Goal: Transaction & Acquisition: Download file/media

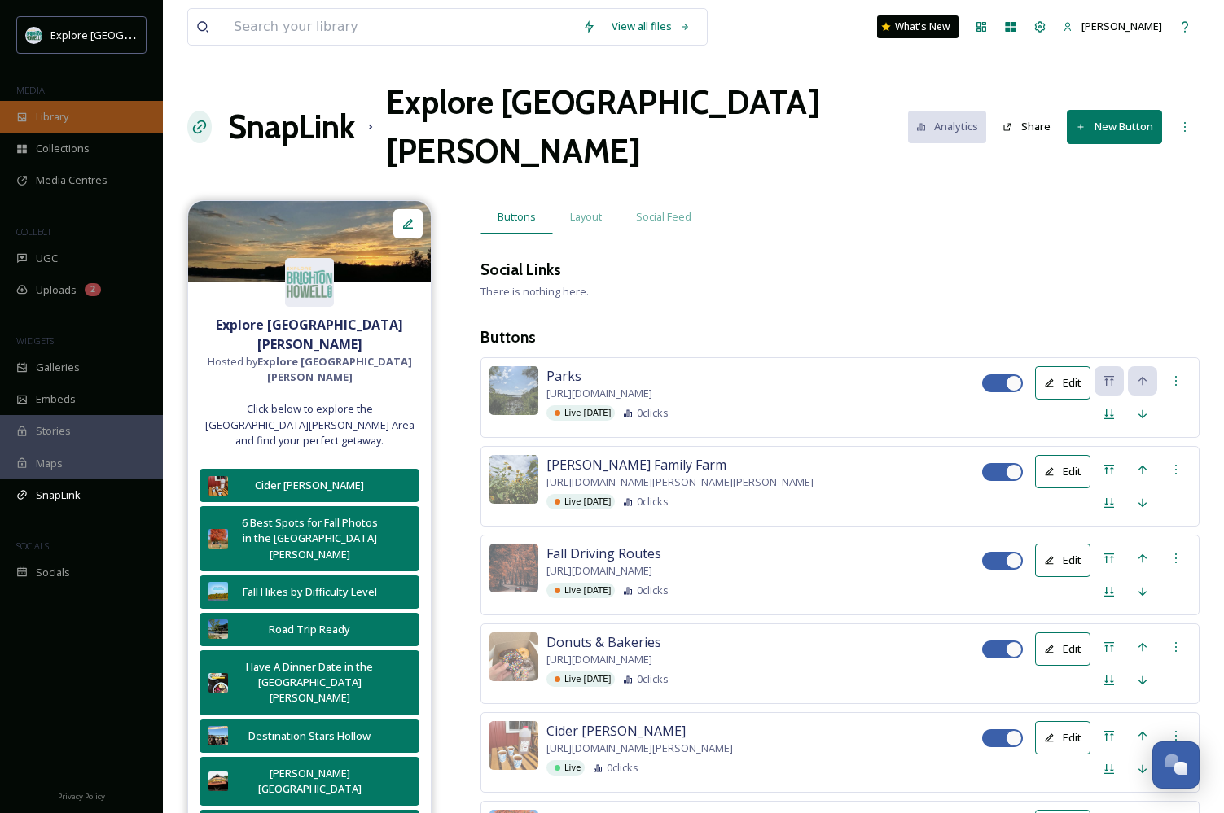
click at [78, 109] on div "Library" at bounding box center [81, 117] width 163 height 32
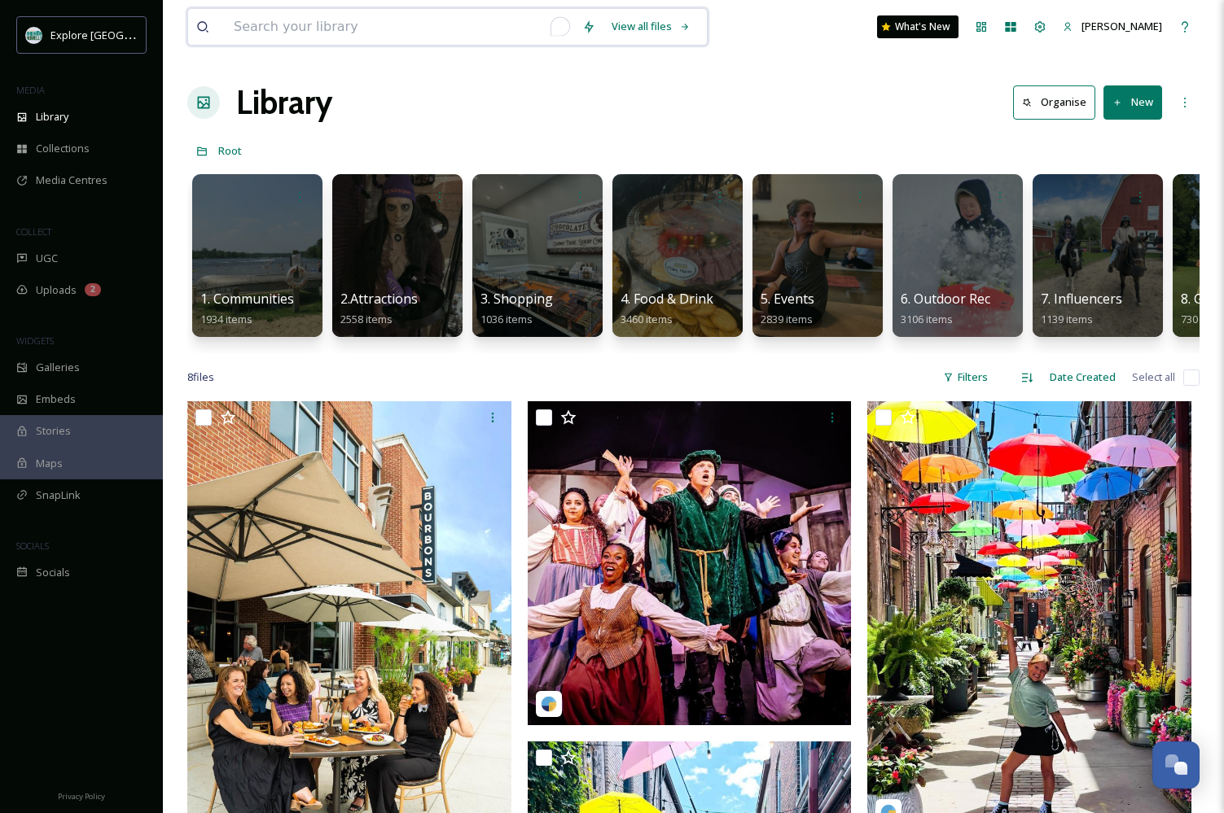
click at [277, 24] on input "To enrich screen reader interactions, please activate Accessibility in Grammarl…" at bounding box center [400, 27] width 348 height 36
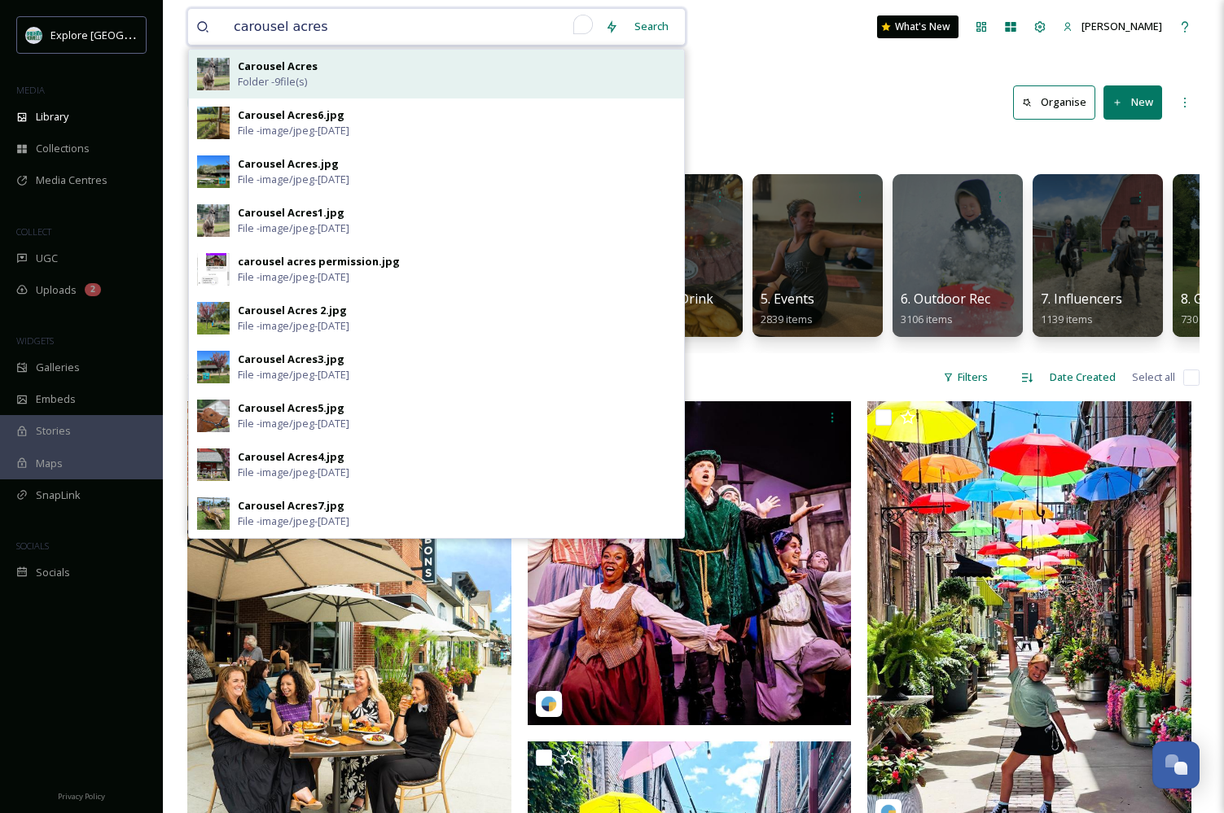
type input "carousel acres"
click at [291, 71] on strong "Carousel Acres" at bounding box center [278, 66] width 80 height 15
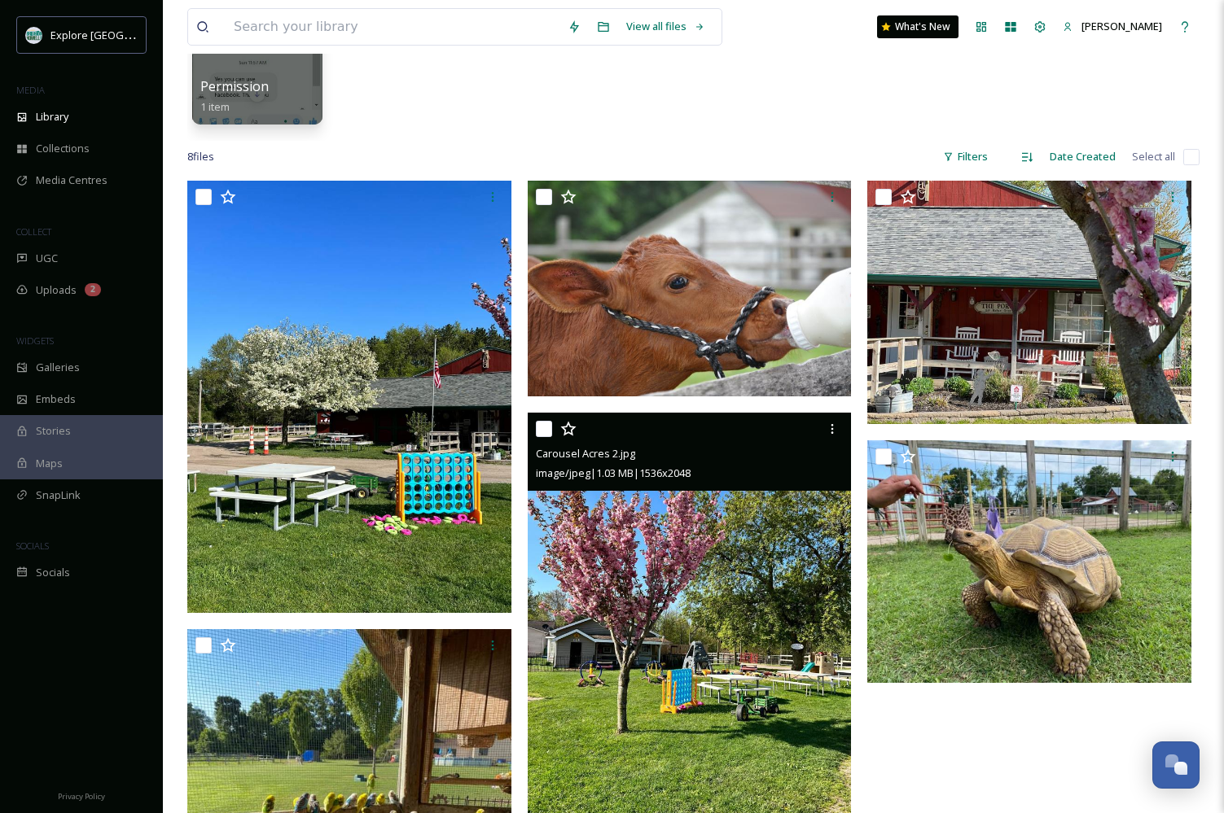
scroll to position [206, 0]
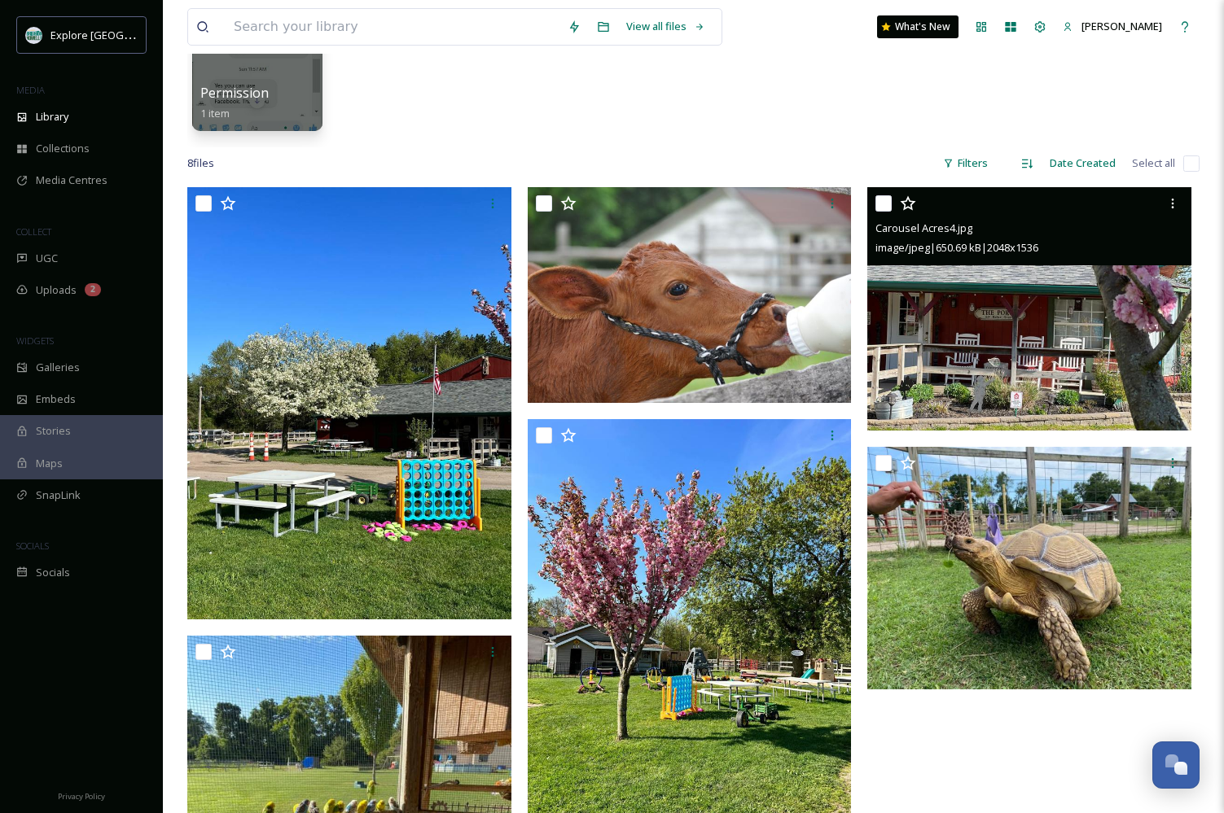
click at [868, 366] on img at bounding box center [1029, 308] width 324 height 243
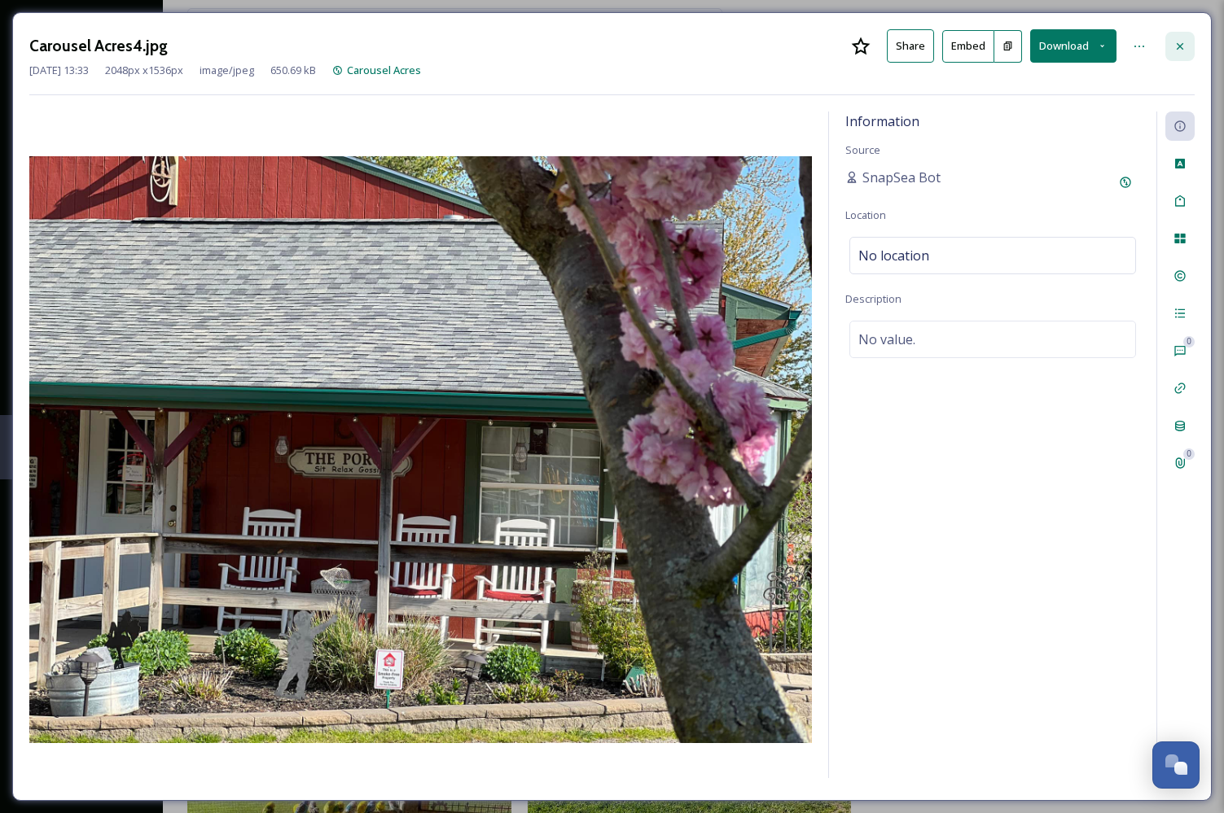
click at [868, 44] on div at bounding box center [1179, 46] width 29 height 29
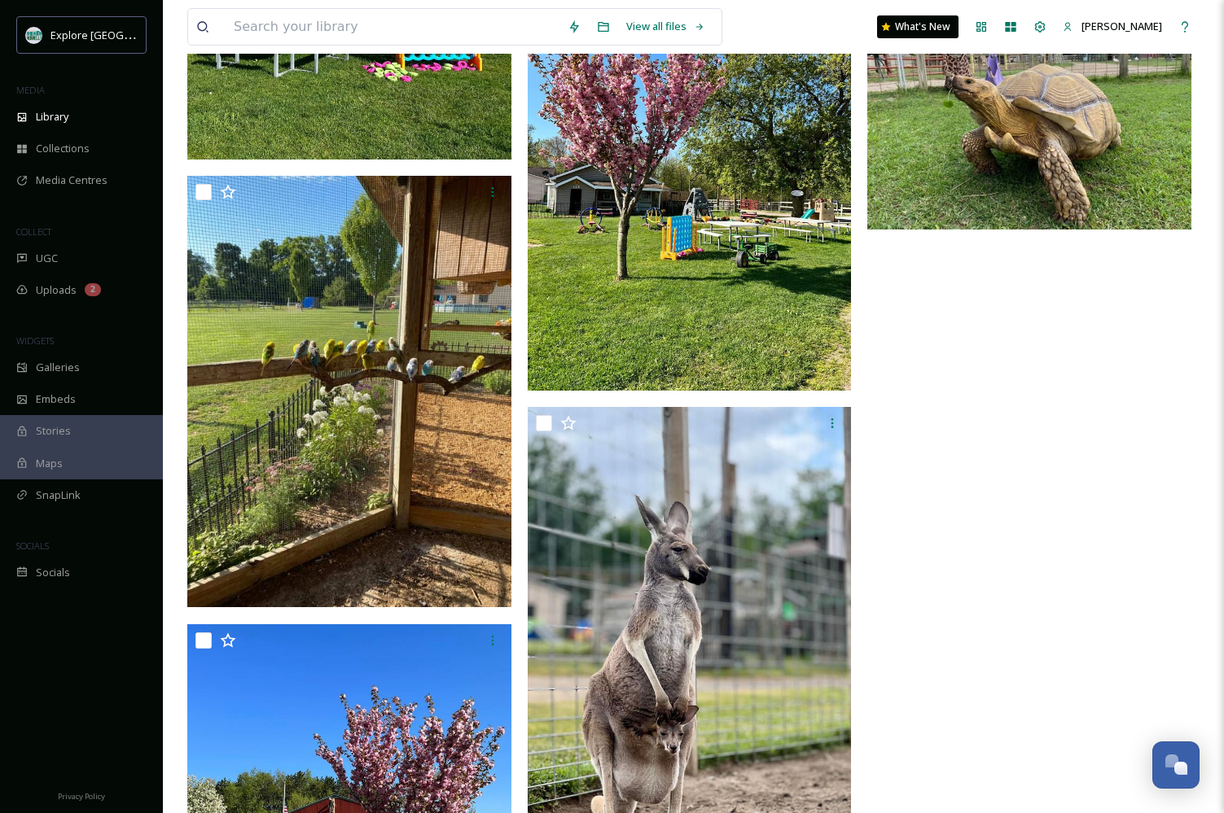
scroll to position [669, 0]
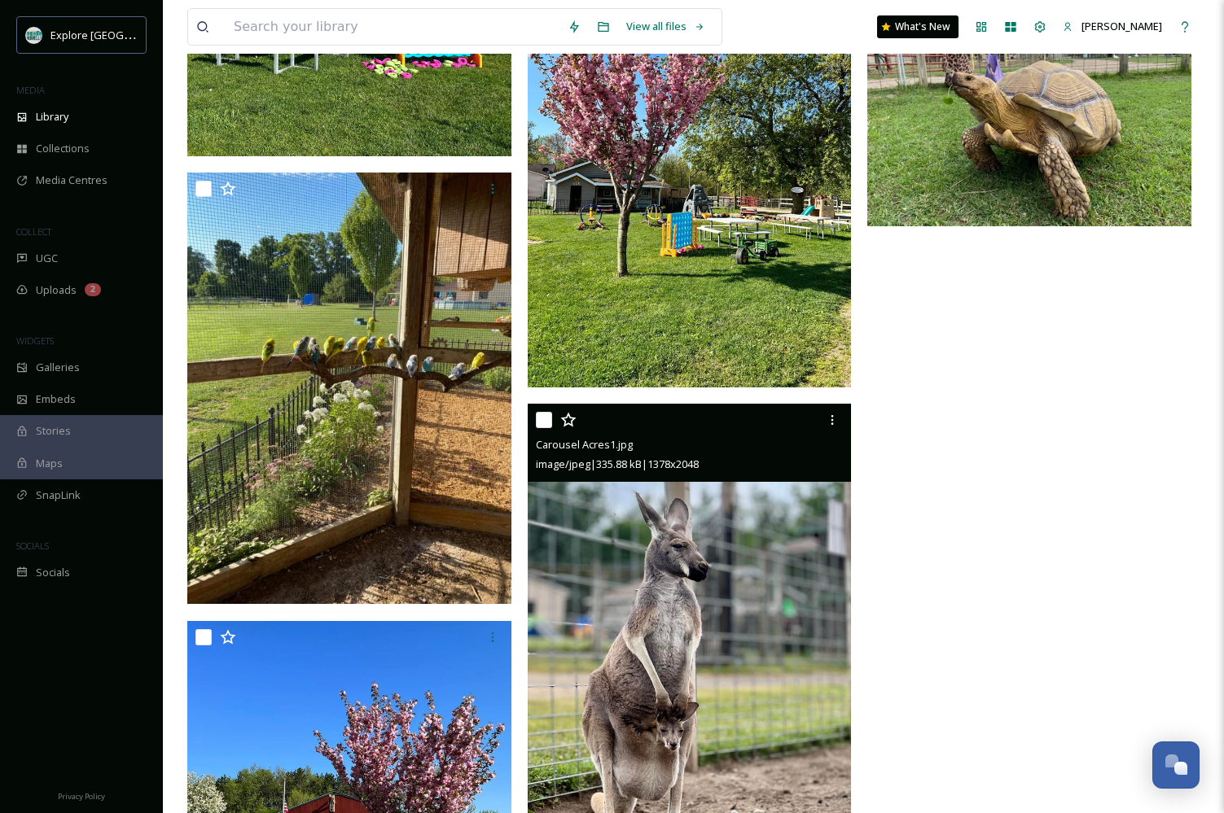
click at [716, 610] on img at bounding box center [690, 644] width 324 height 481
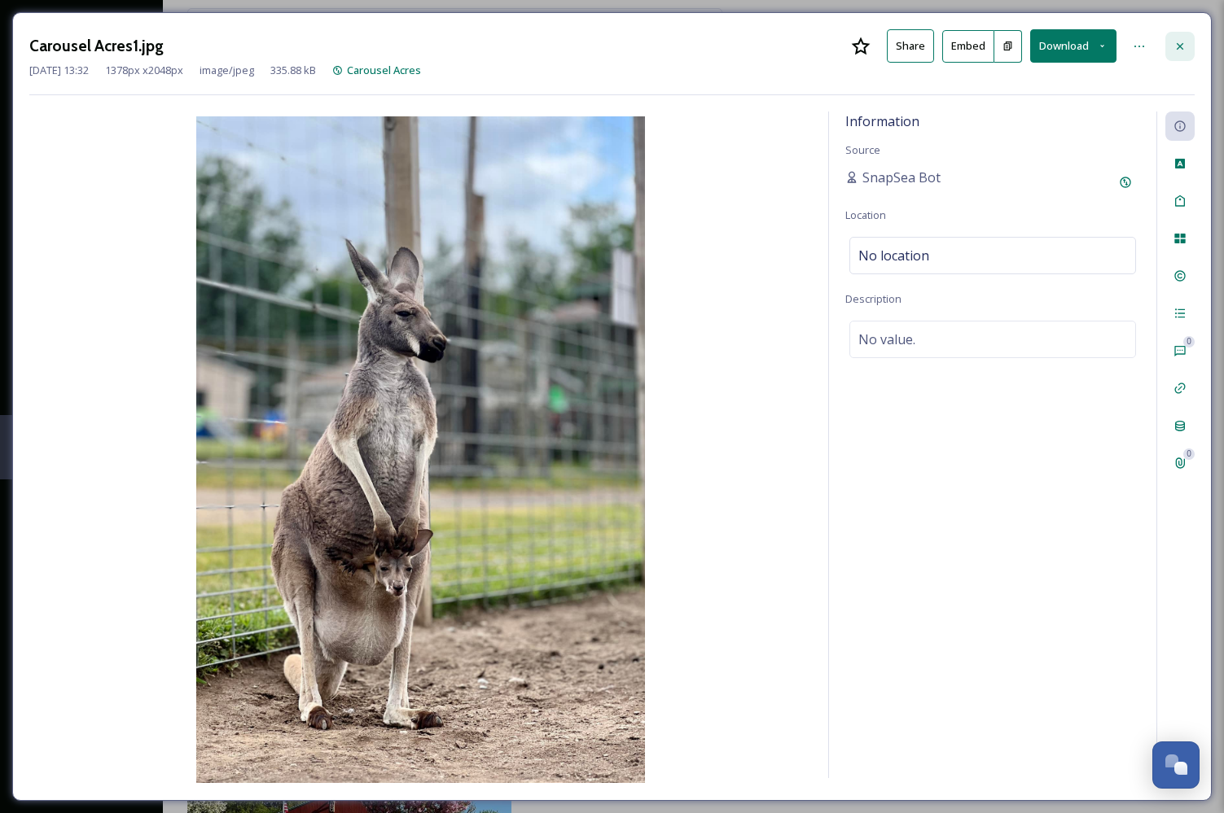
click at [868, 51] on icon at bounding box center [1179, 46] width 13 height 13
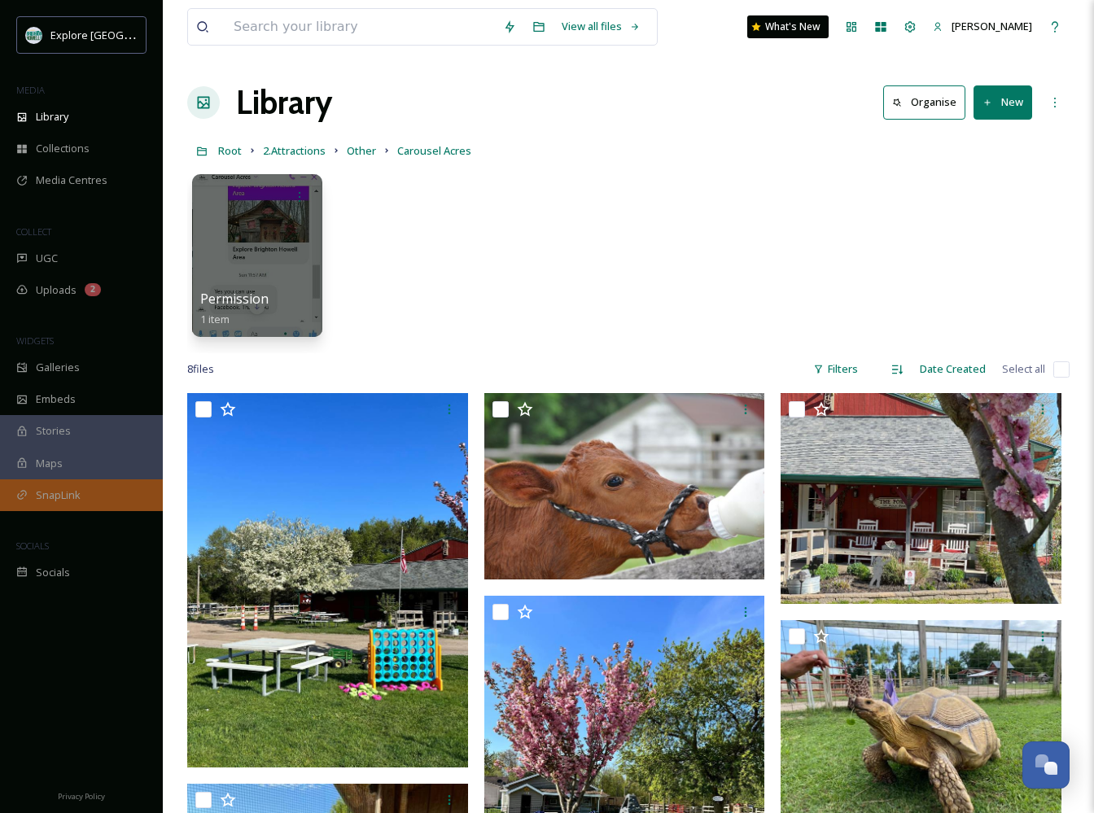
click at [50, 503] on div "SnapLink" at bounding box center [81, 496] width 163 height 32
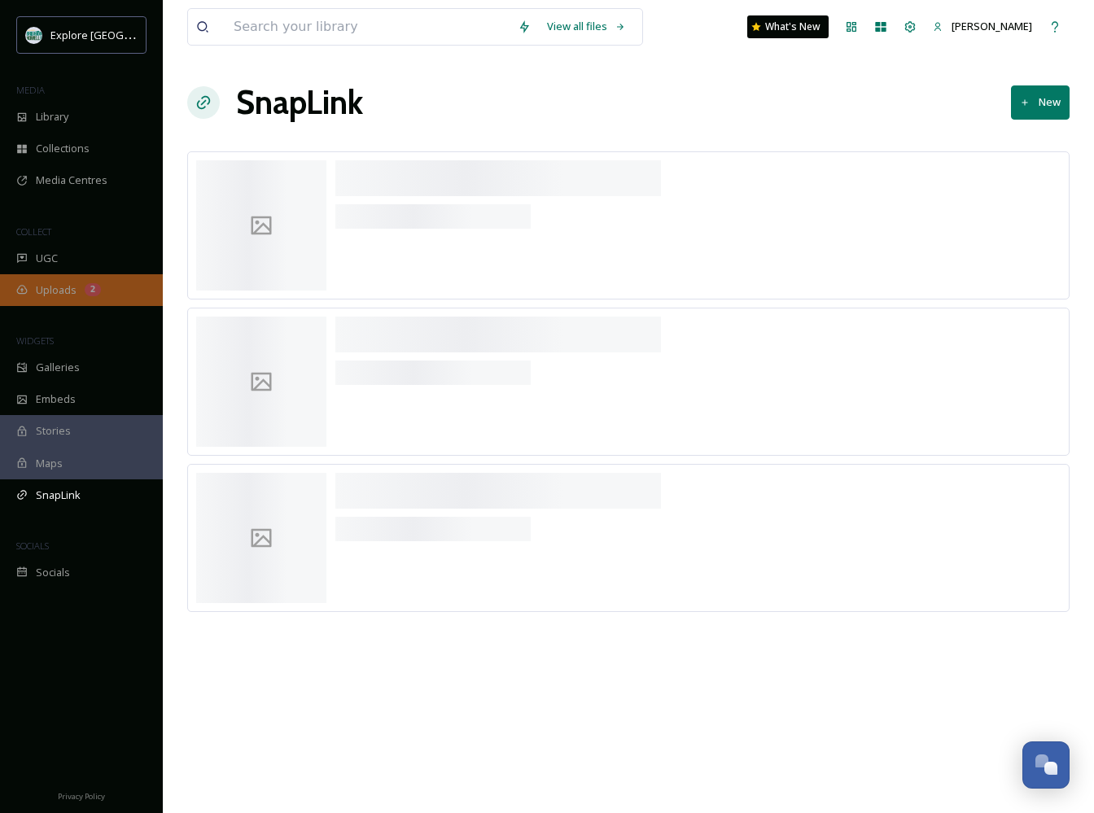
click at [53, 288] on span "Uploads" at bounding box center [56, 290] width 41 height 15
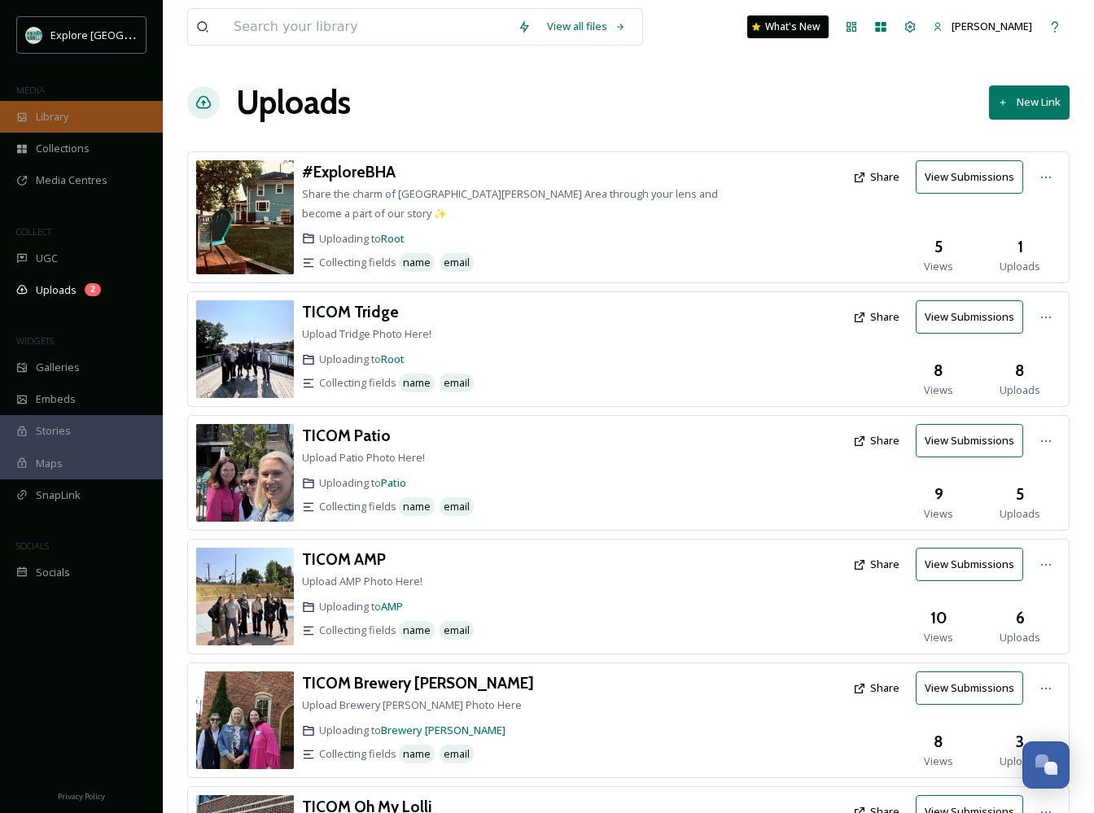
click at [57, 125] on div "Library" at bounding box center [81, 117] width 163 height 32
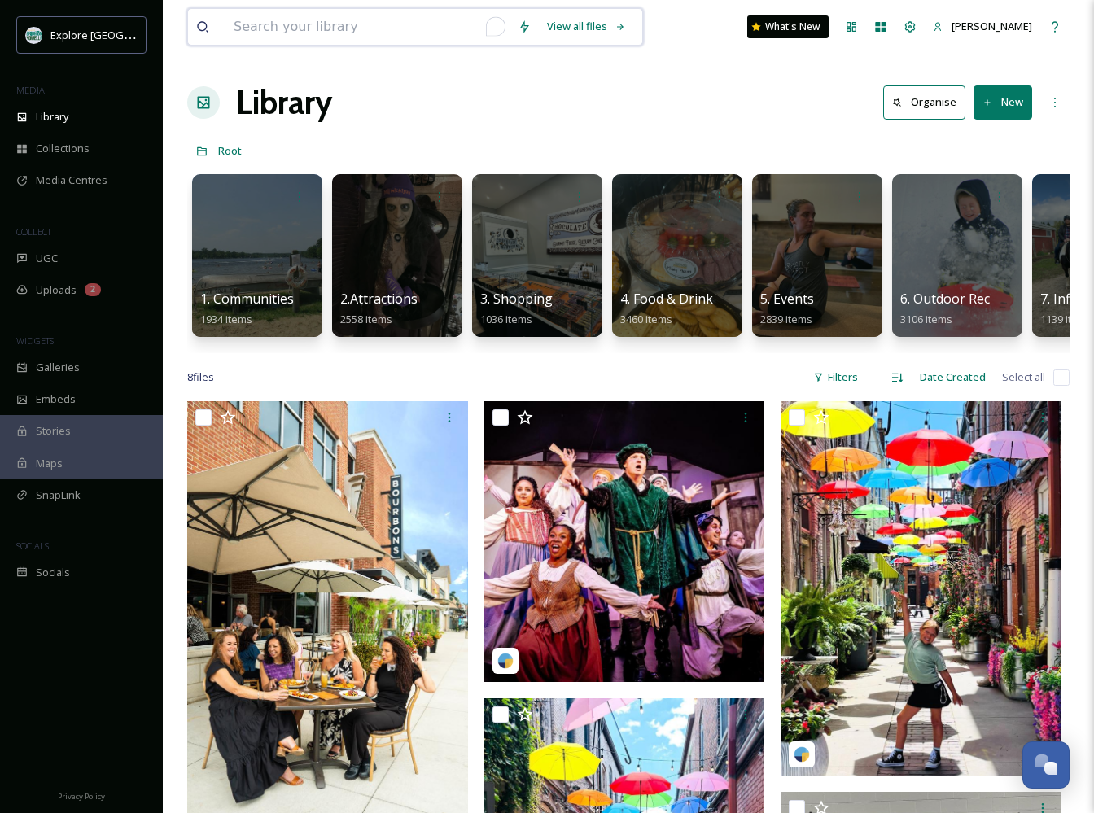
click at [443, 22] on input "To enrich screen reader interactions, please activate Accessibility in Grammarl…" at bounding box center [368, 27] width 284 height 36
type input "fall"
click at [592, 30] on div "Search" at bounding box center [586, 27] width 50 height 32
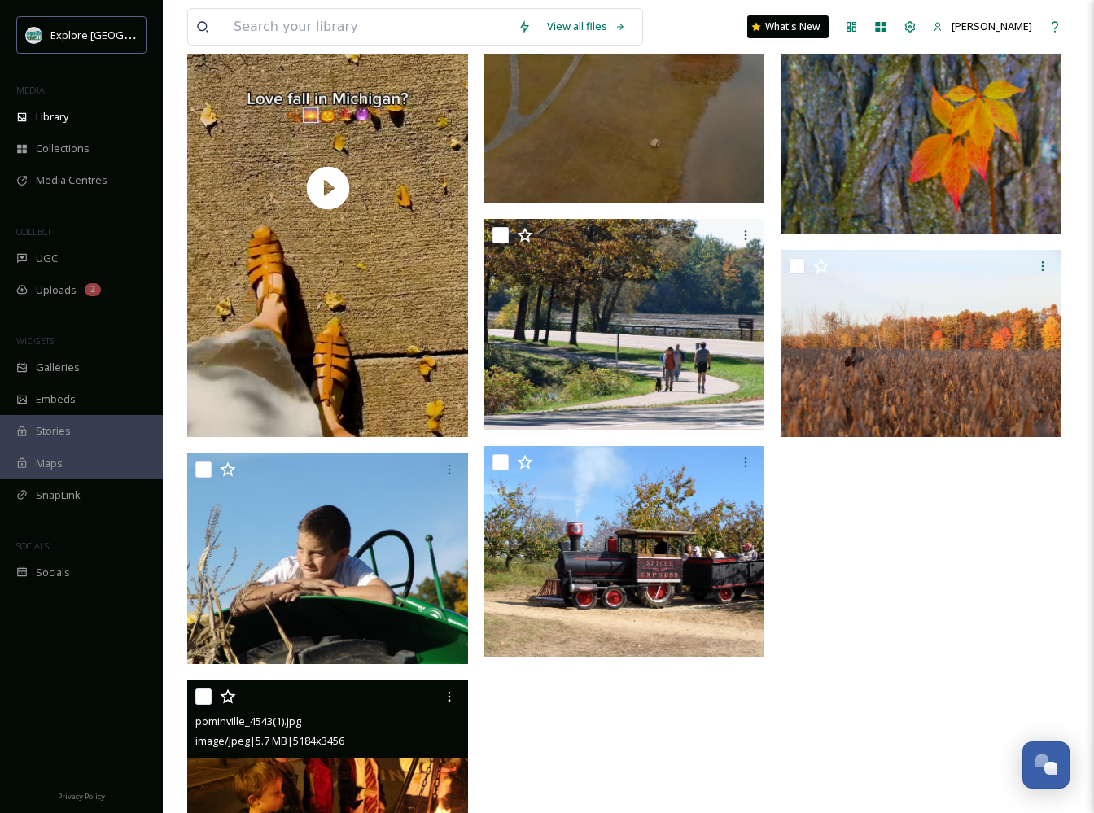
scroll to position [12081, 0]
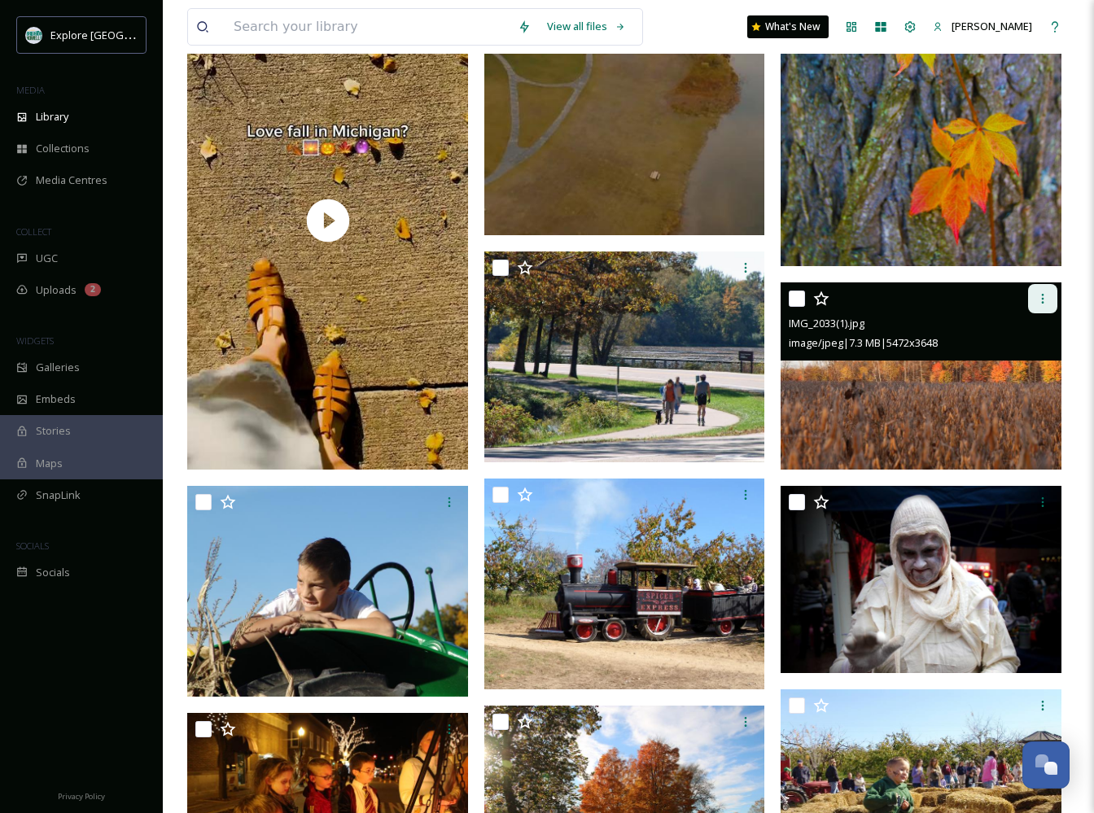
click at [868, 299] on div at bounding box center [1042, 298] width 29 height 29
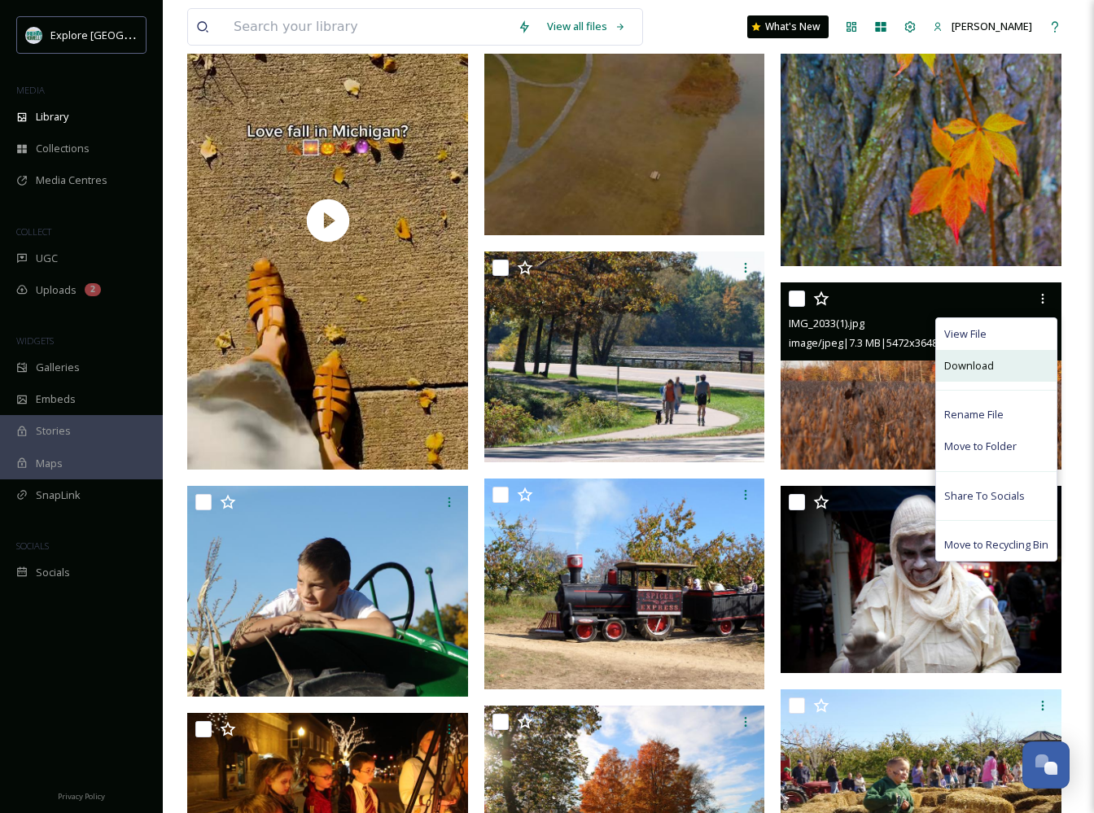
click at [868, 370] on div "Download" at bounding box center [996, 366] width 120 height 32
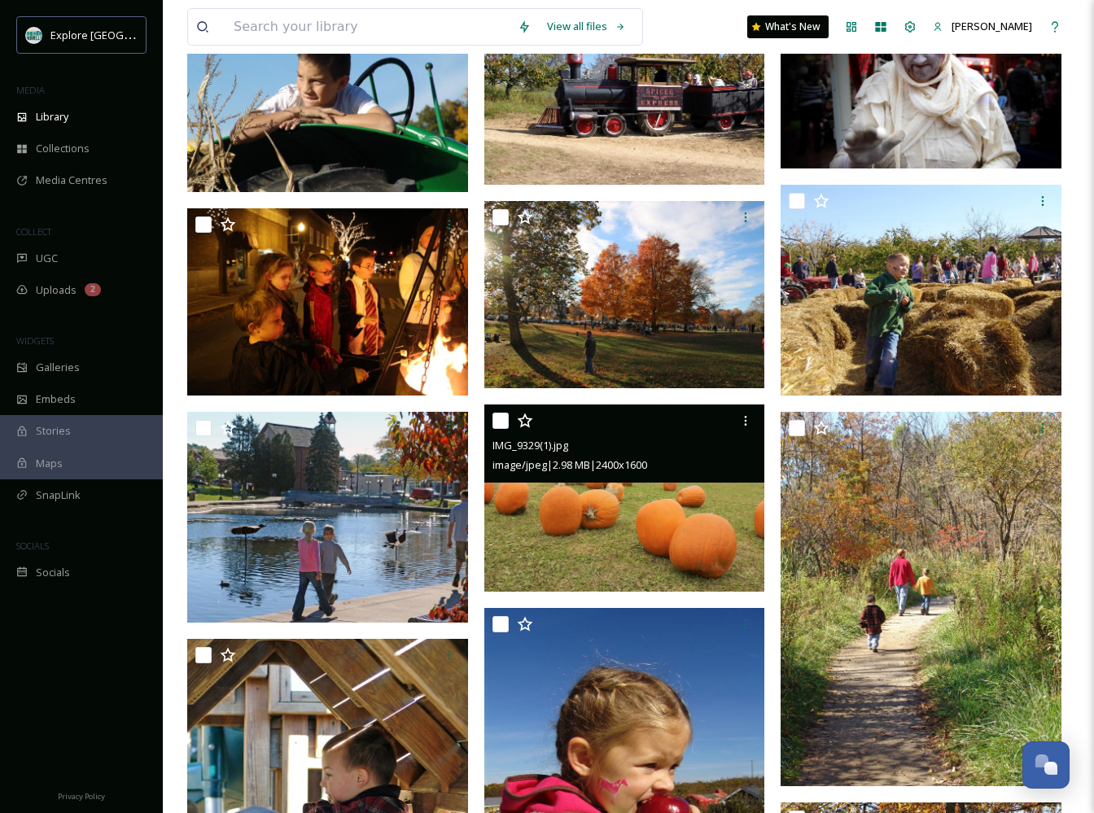
scroll to position [12598, 0]
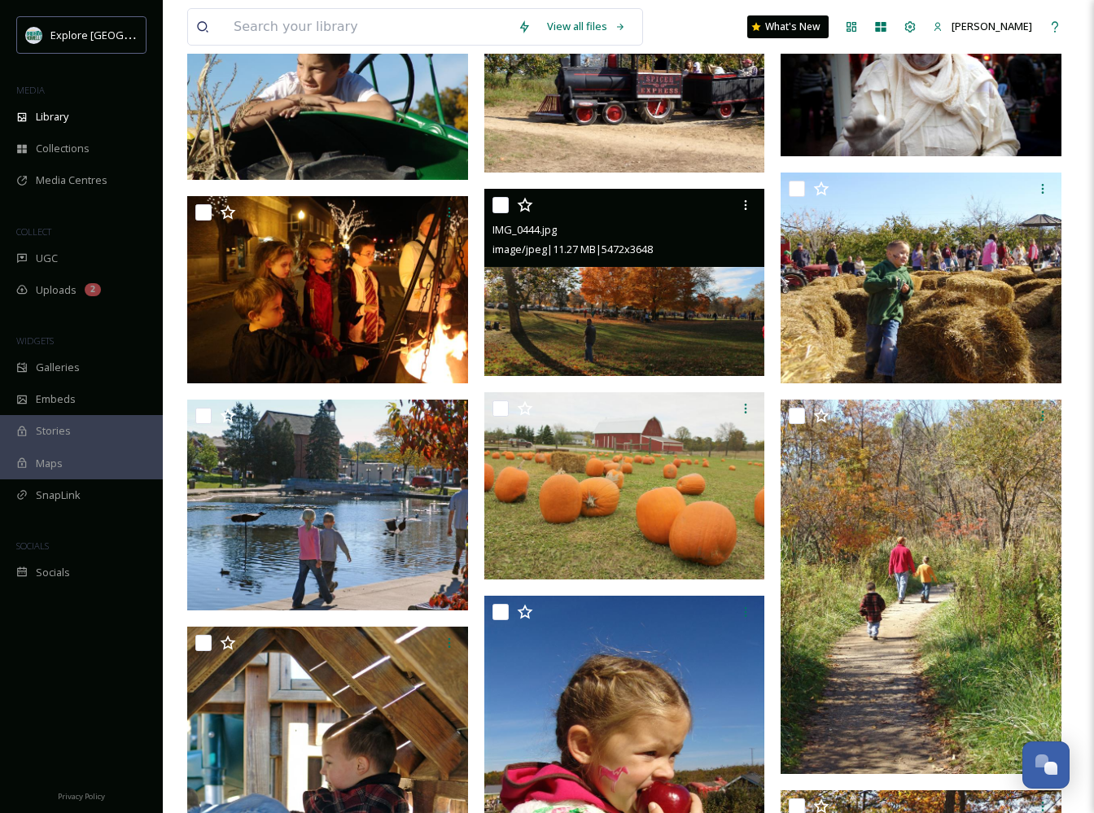
click at [613, 264] on div "IMG_0444.jpg image/jpeg | 11.27 MB | 5472 x 3648" at bounding box center [624, 228] width 281 height 78
click at [639, 312] on img at bounding box center [624, 282] width 281 height 187
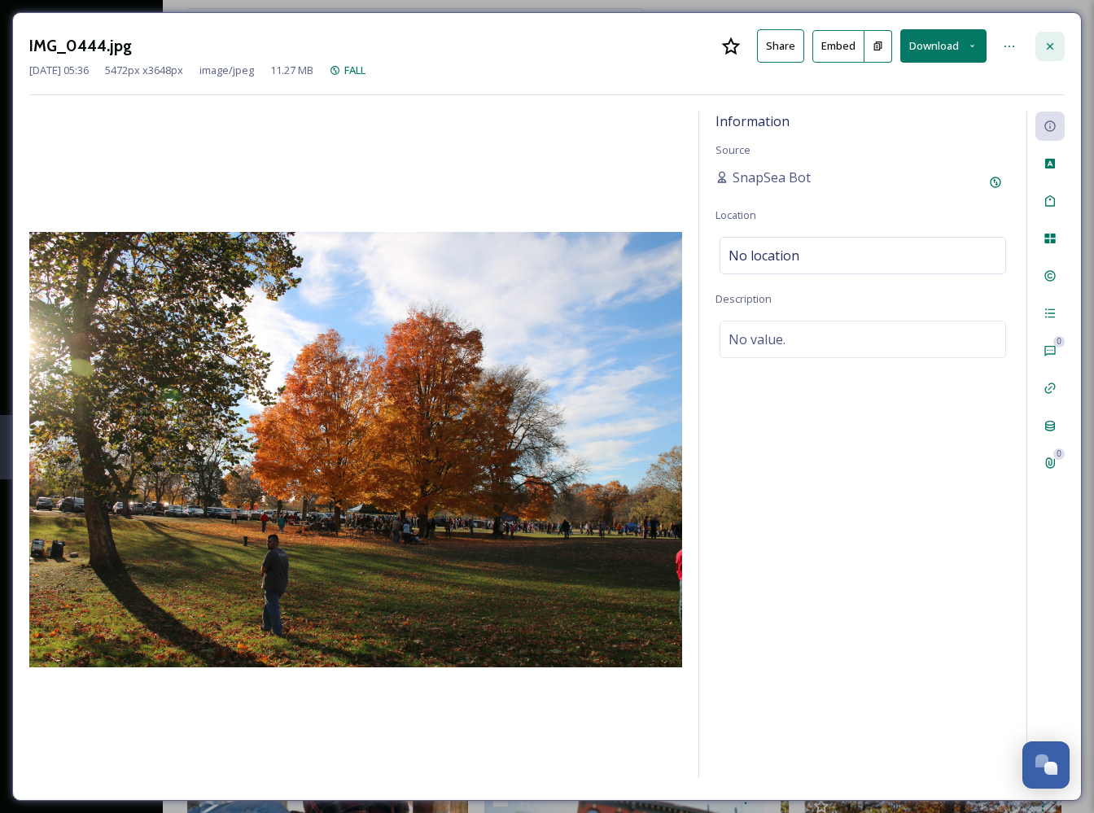
click at [868, 36] on div at bounding box center [1050, 46] width 29 height 29
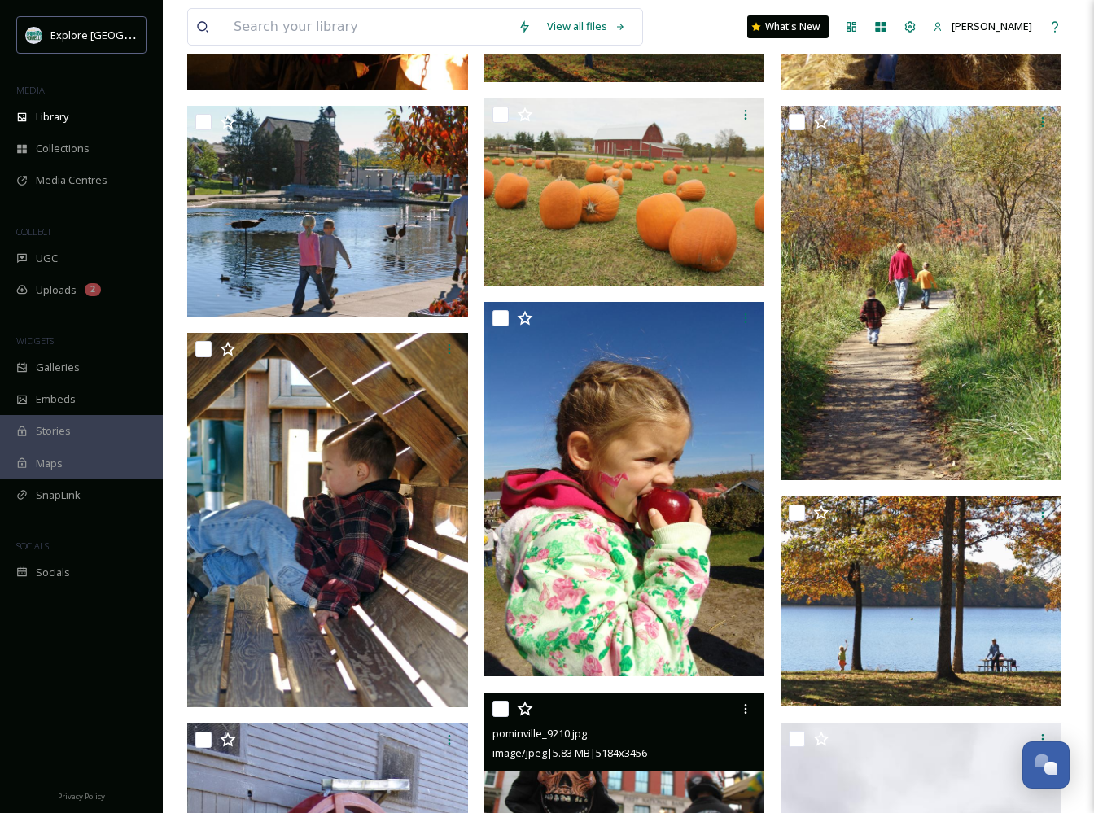
scroll to position [12874, 0]
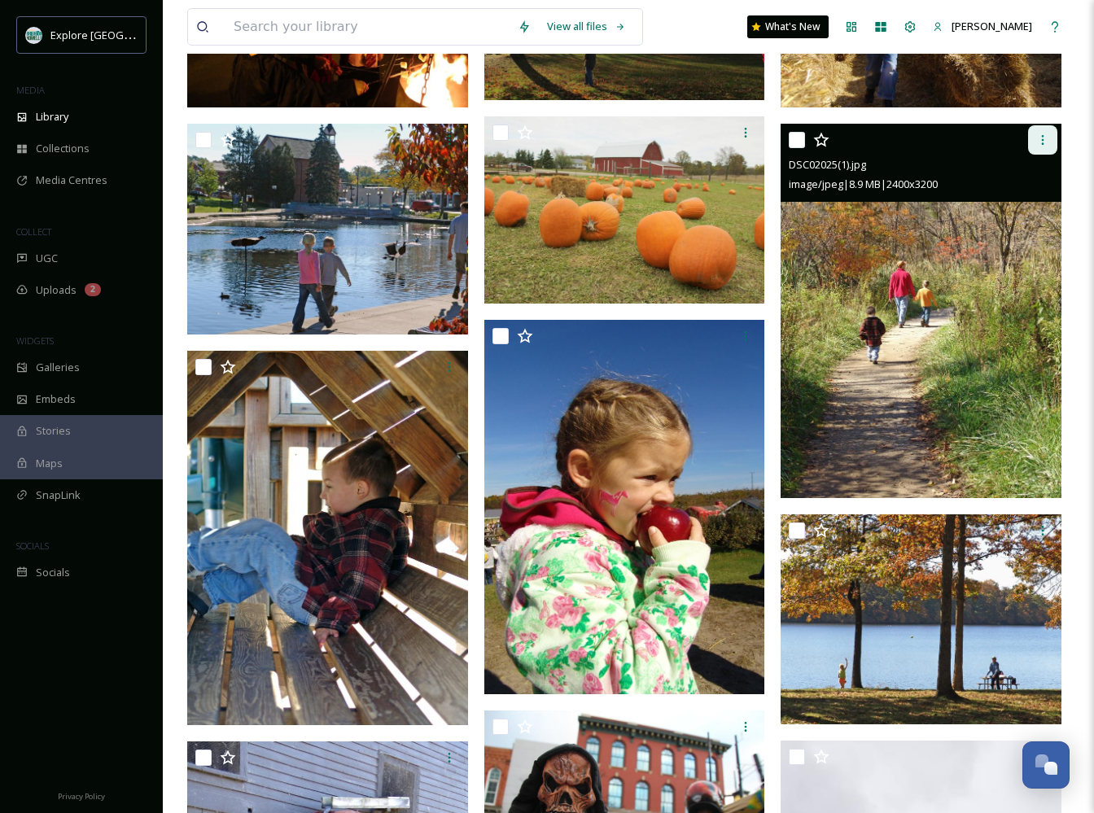
click at [868, 134] on icon at bounding box center [1042, 140] width 13 height 13
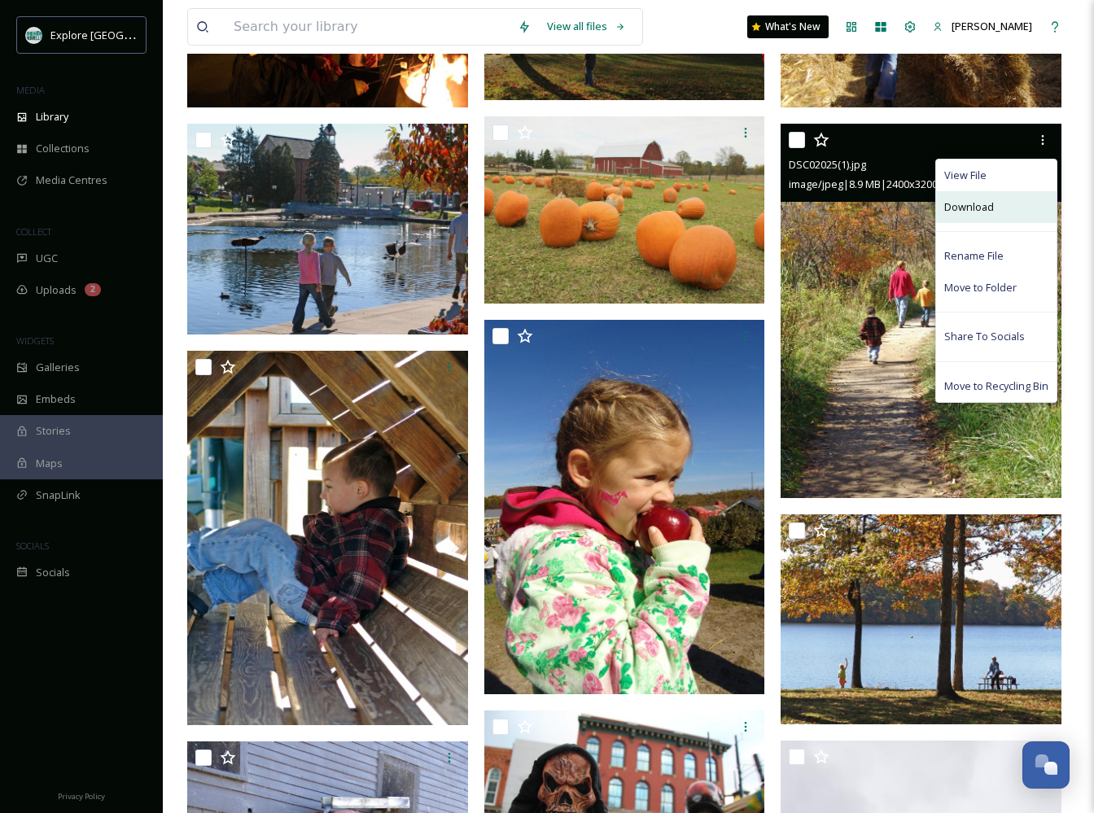
click at [868, 201] on div "Download" at bounding box center [996, 207] width 120 height 32
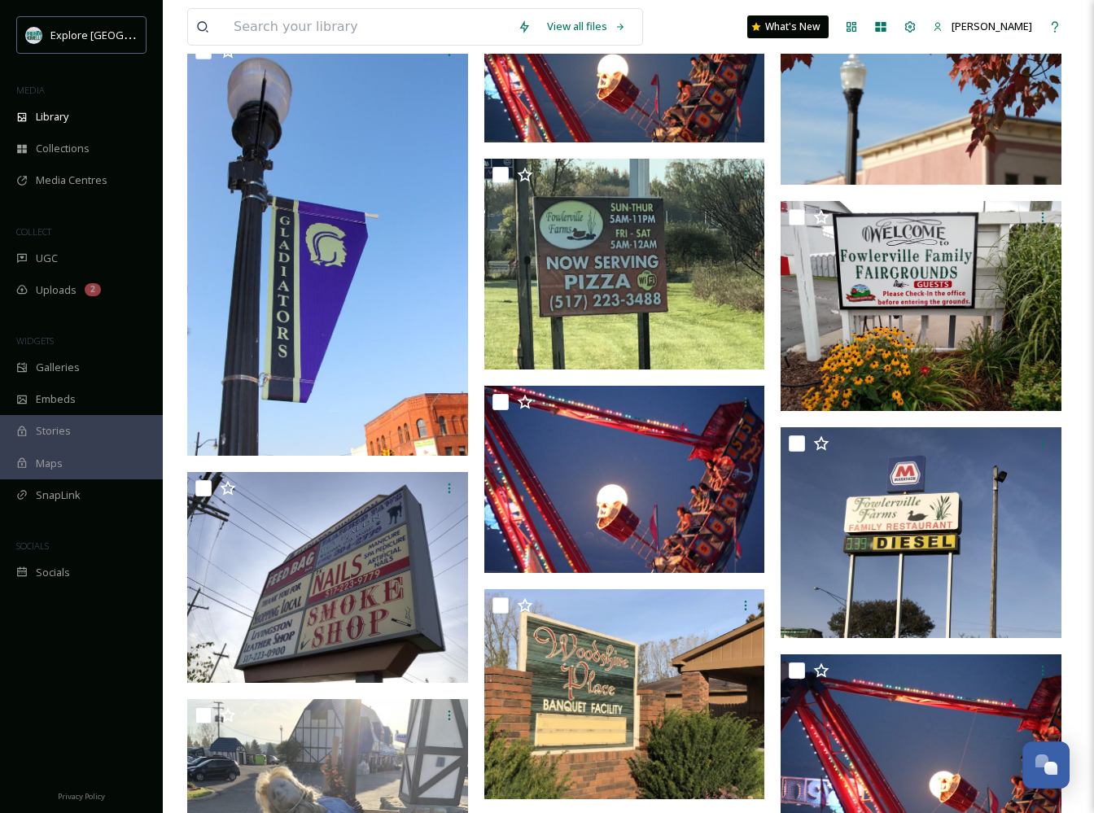
scroll to position [20132, 0]
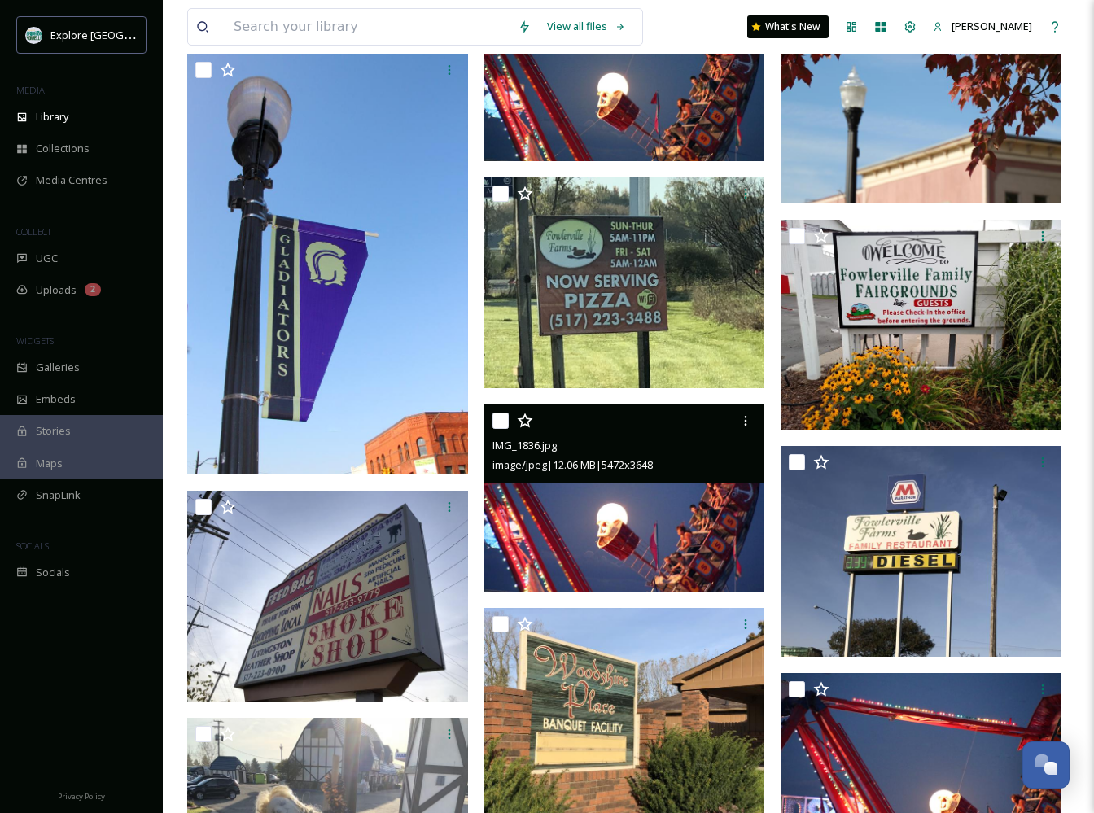
click at [563, 524] on img at bounding box center [624, 498] width 281 height 187
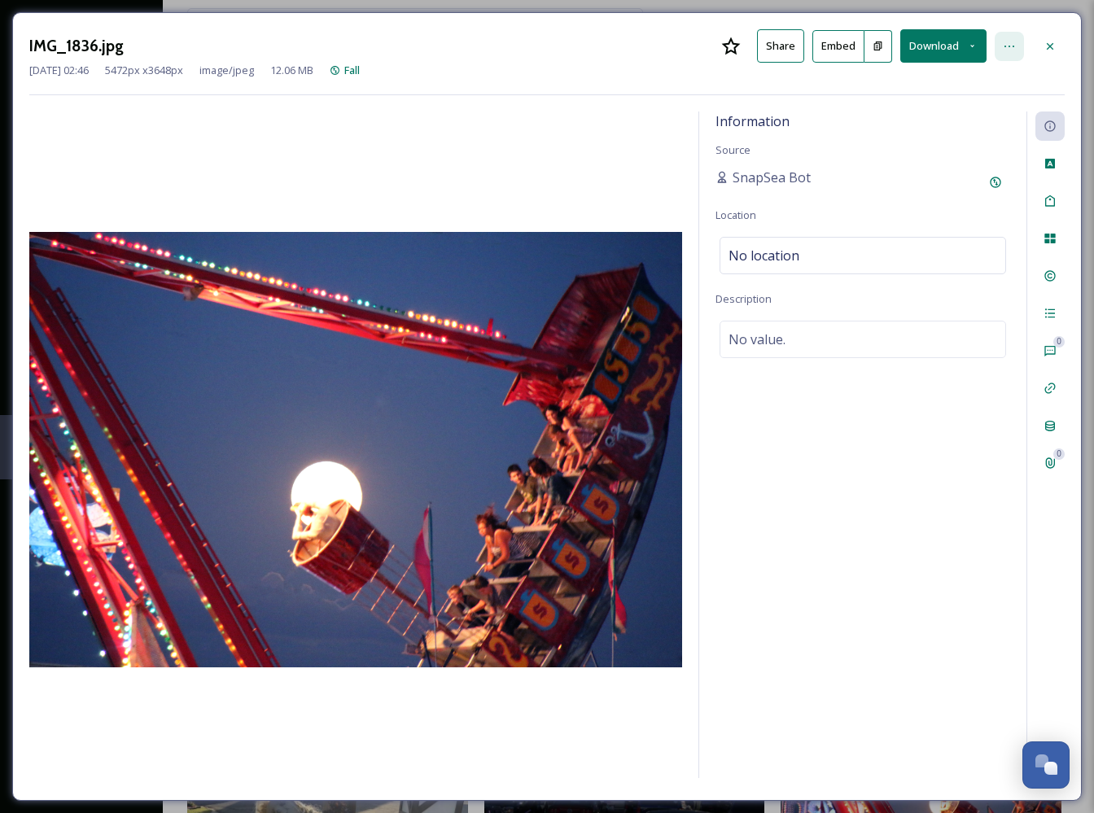
click at [868, 37] on div at bounding box center [1009, 46] width 29 height 29
click at [868, 42] on icon at bounding box center [1050, 46] width 13 height 13
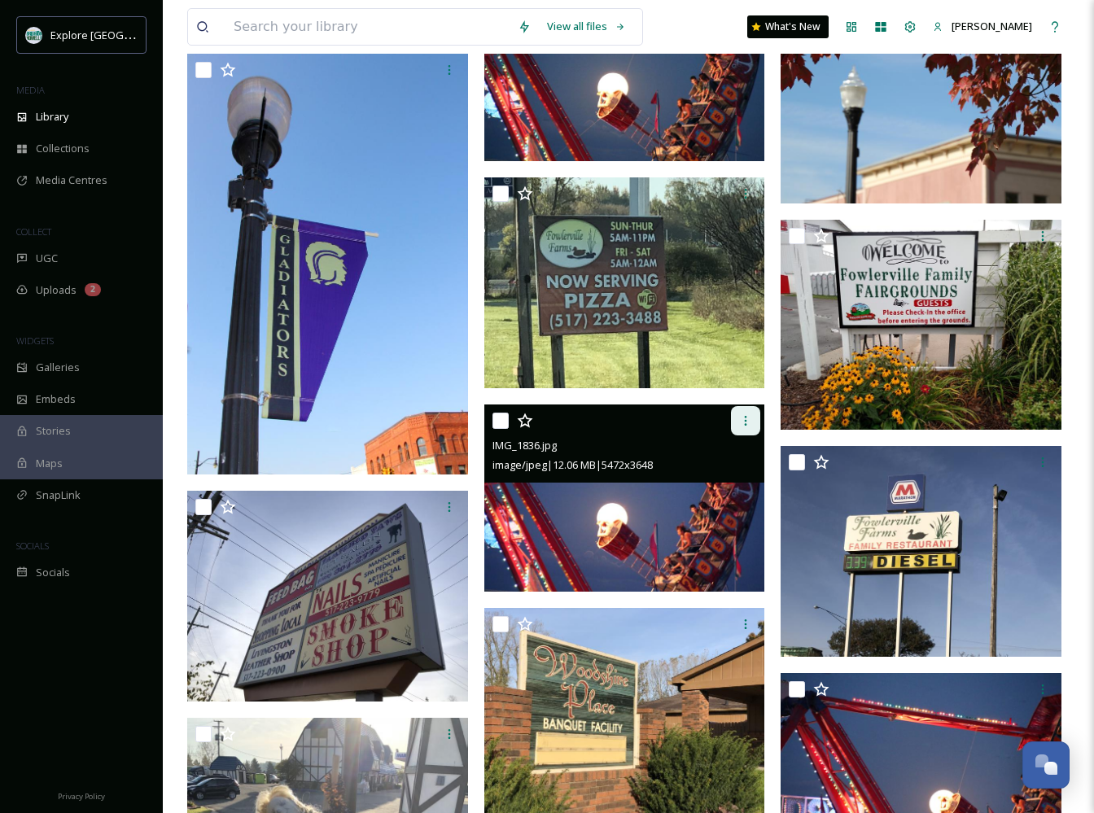
click at [742, 423] on icon at bounding box center [745, 420] width 13 height 13
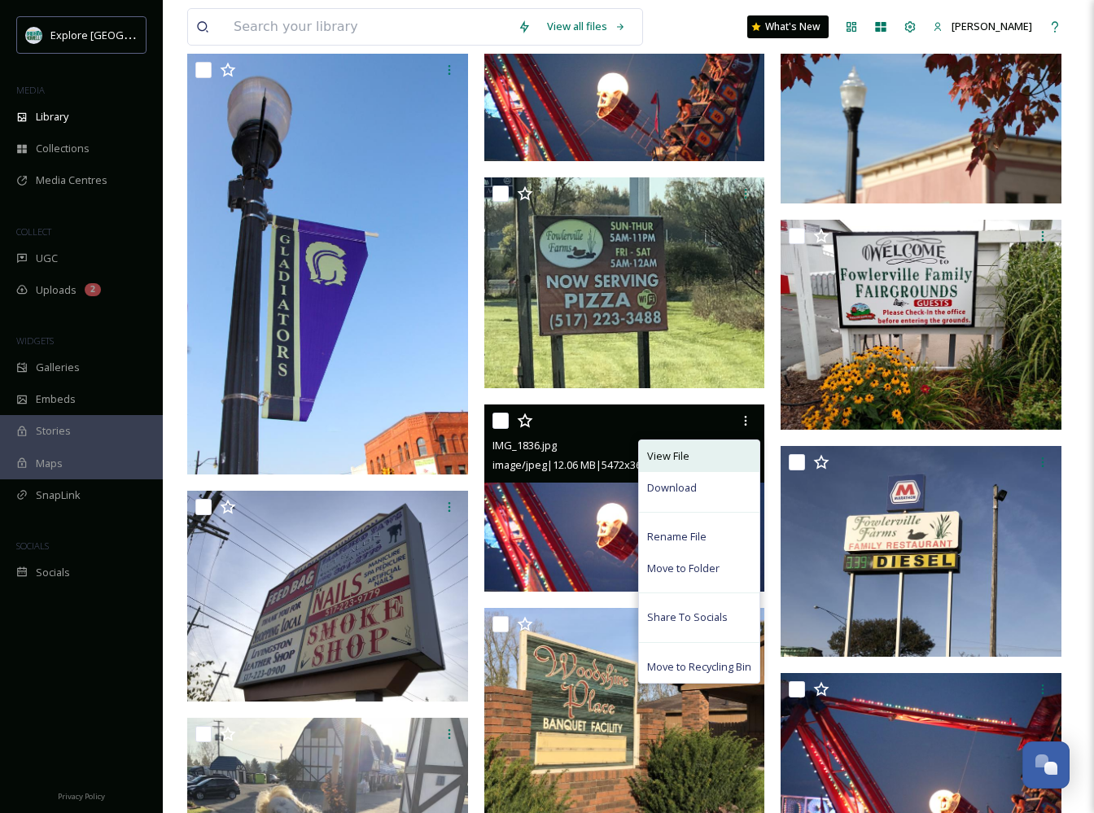
click at [681, 462] on span "View File" at bounding box center [668, 456] width 42 height 15
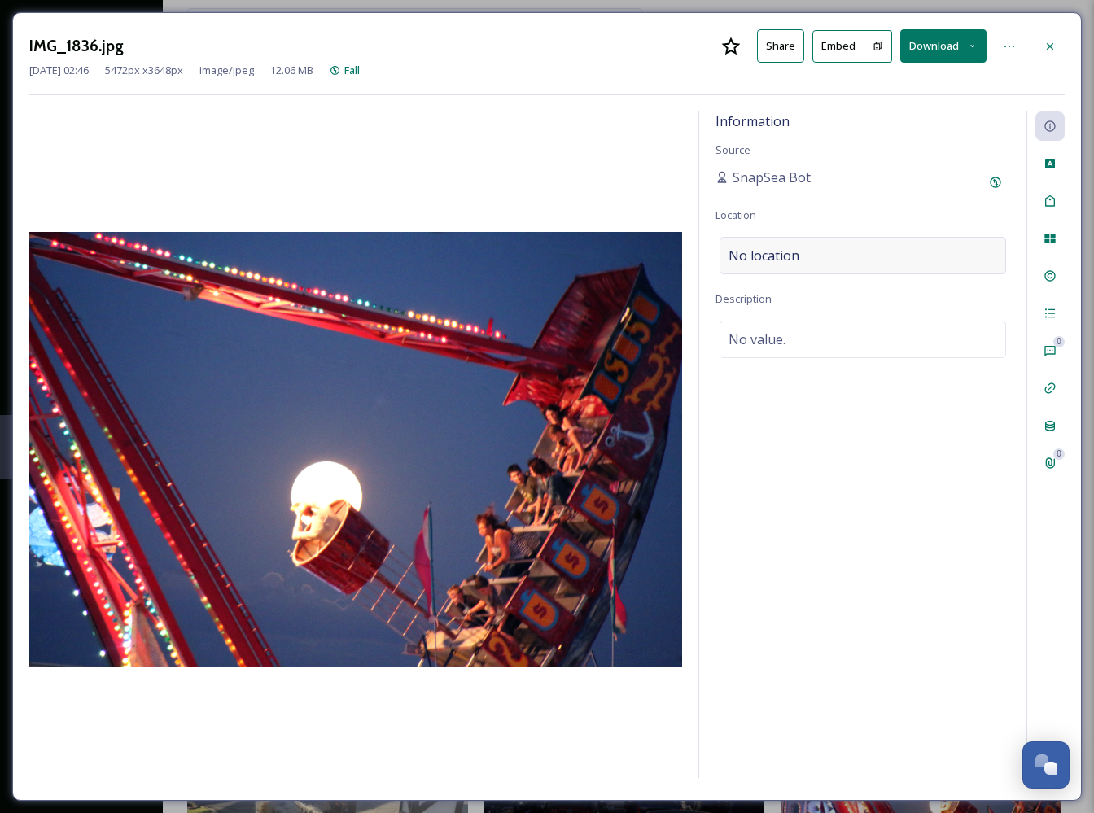
click at [864, 261] on div "No location" at bounding box center [863, 255] width 287 height 37
click at [864, 261] on input "To enrich screen reader interactions, please activate Accessibility in Grammarl…" at bounding box center [863, 256] width 285 height 36
click at [868, 37] on div at bounding box center [1009, 46] width 29 height 29
click at [868, 46] on div at bounding box center [1050, 46] width 29 height 29
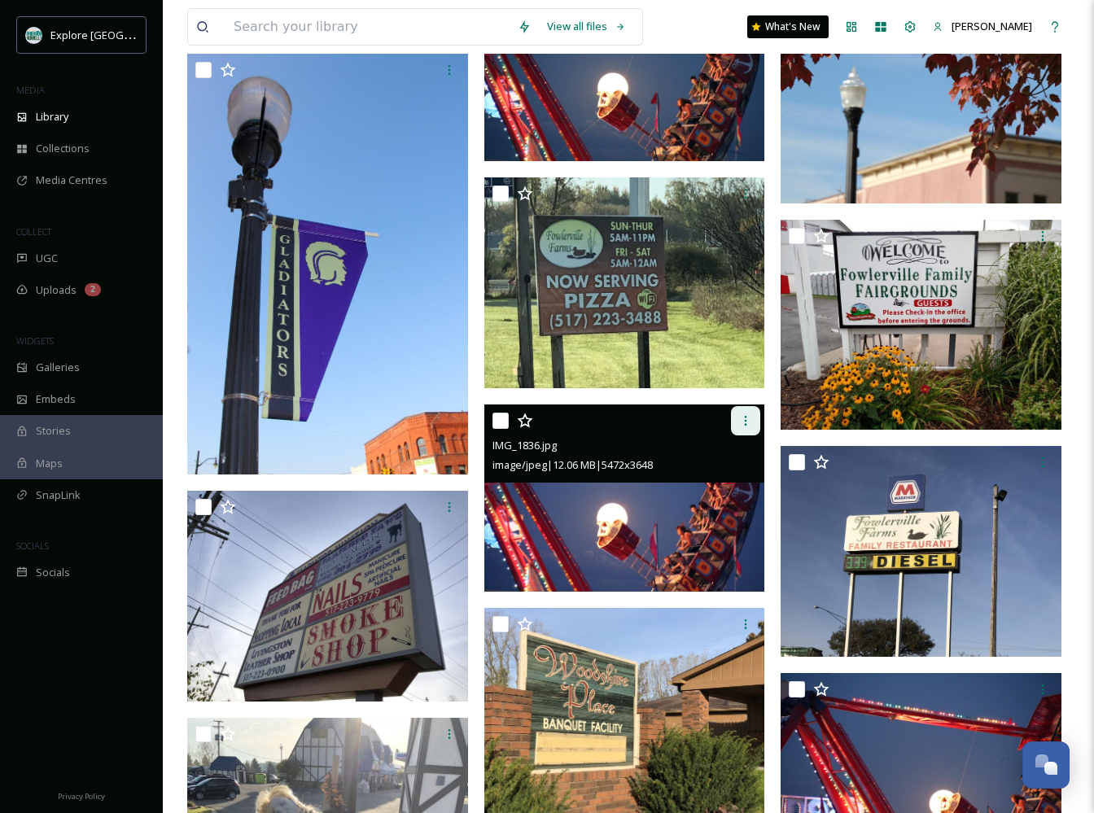
click at [743, 420] on icon at bounding box center [745, 420] width 13 height 13
click at [592, 568] on img at bounding box center [624, 498] width 281 height 187
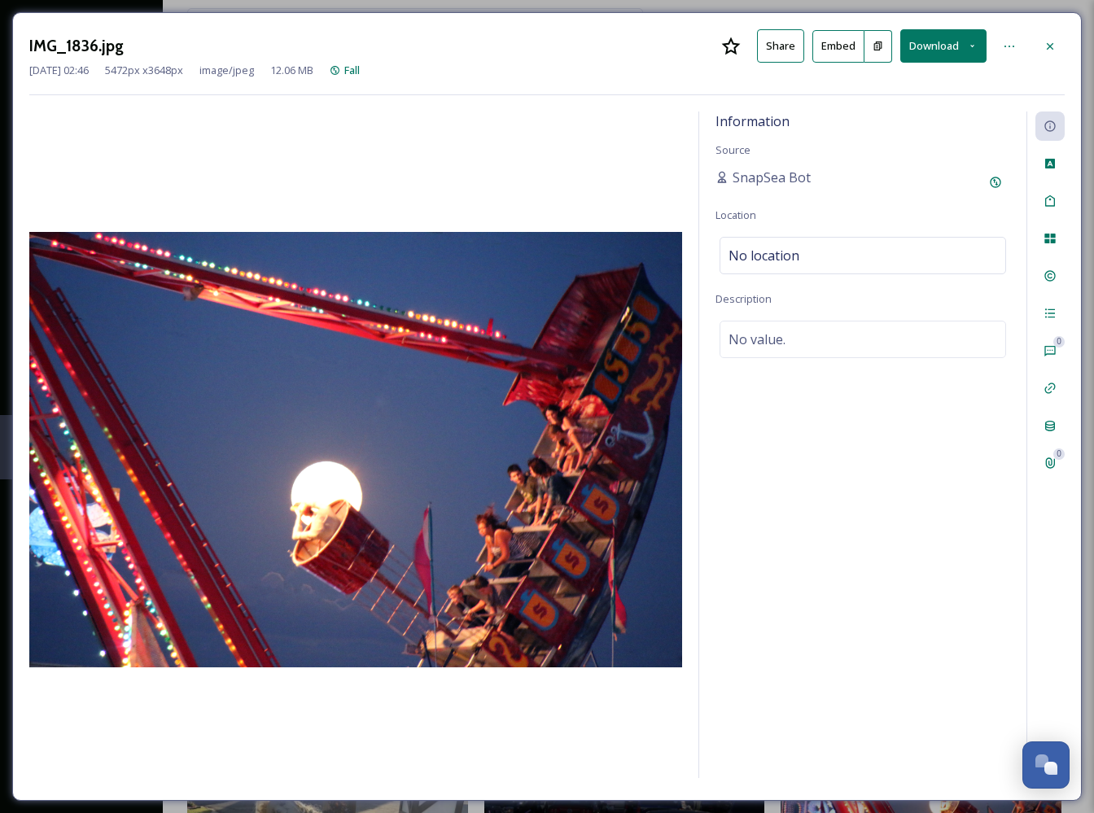
click at [594, 574] on img at bounding box center [355, 450] width 653 height 436
click at [868, 35] on div at bounding box center [1050, 46] width 29 height 29
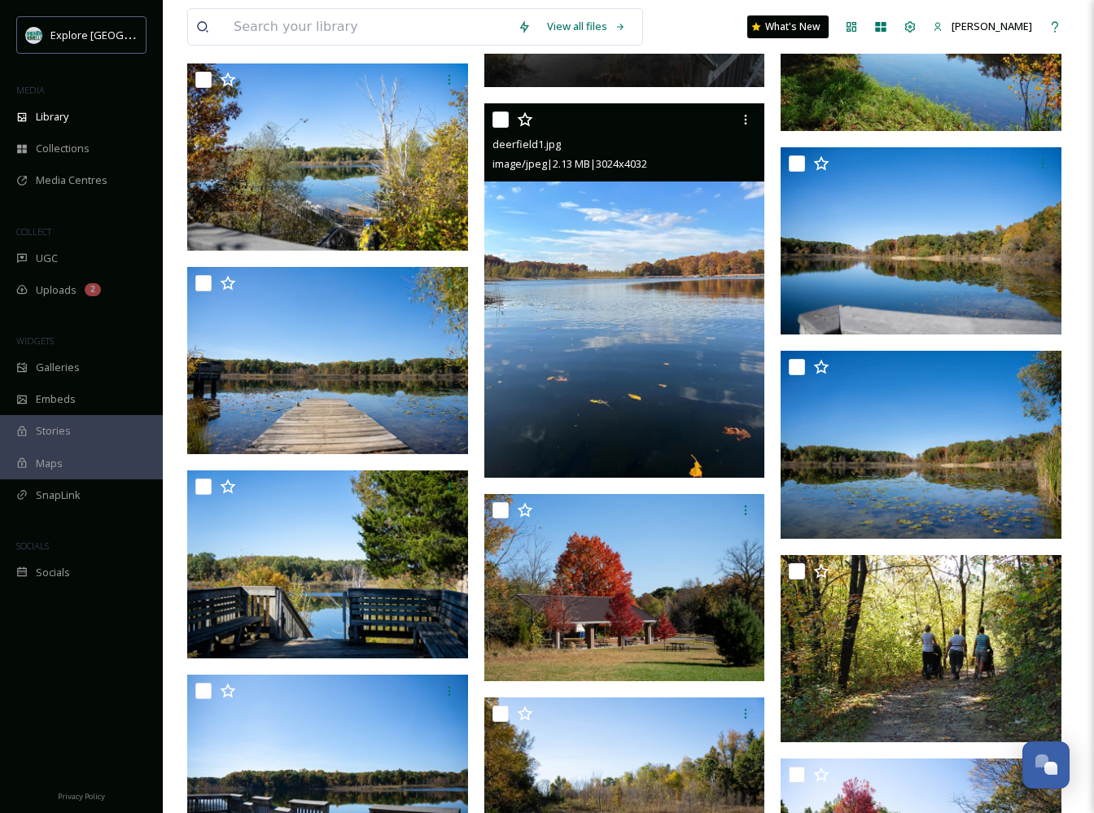
scroll to position [24590, 0]
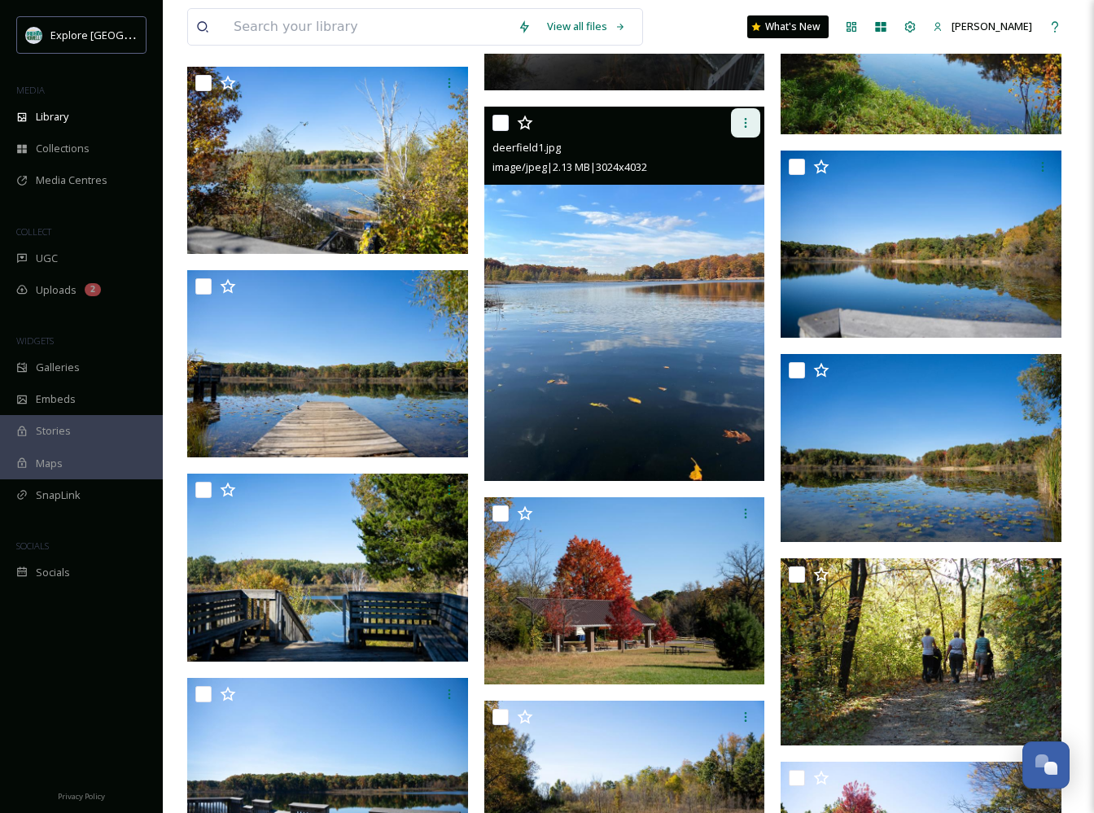
click at [756, 121] on div at bounding box center [745, 122] width 29 height 29
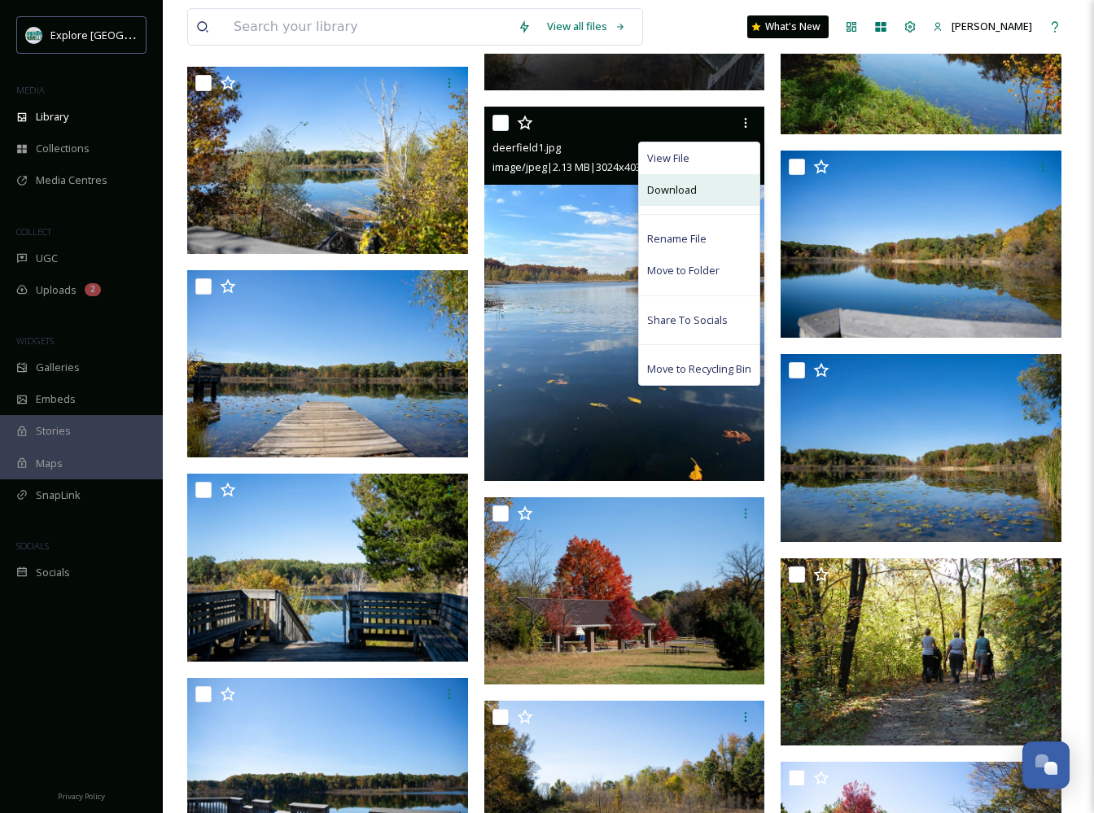
click at [693, 182] on span "Download" at bounding box center [672, 189] width 50 height 15
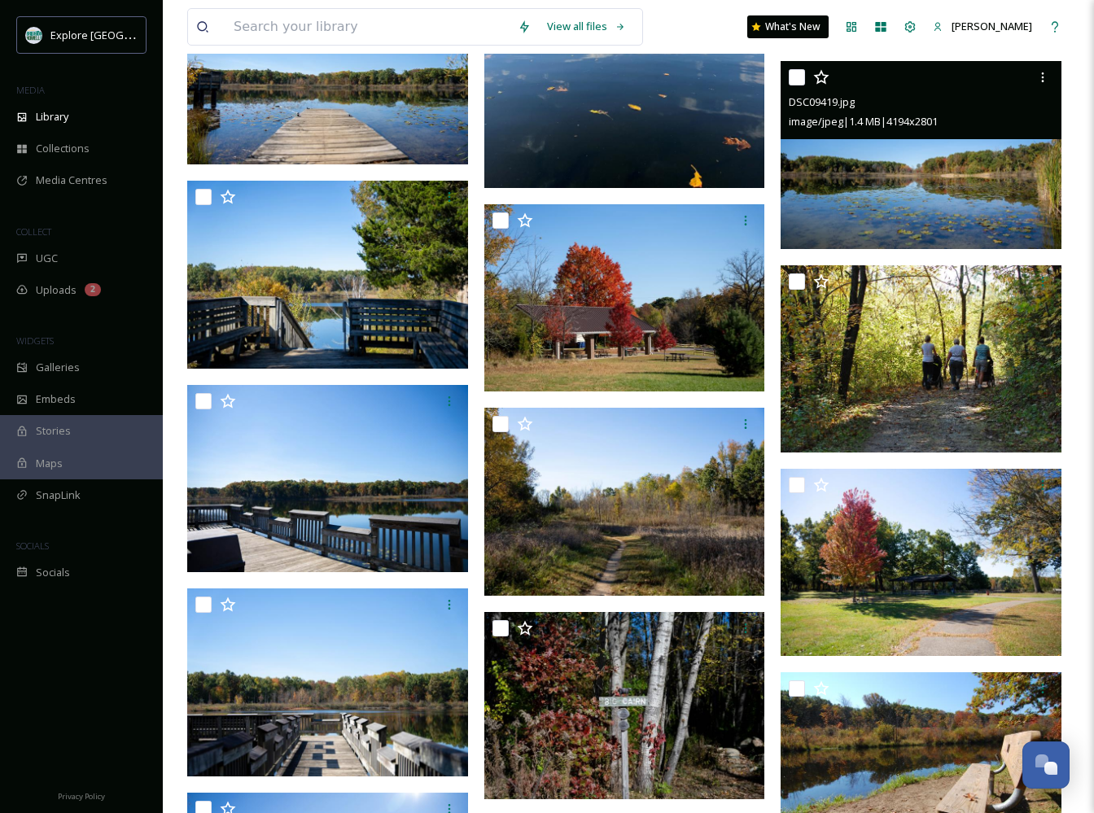
scroll to position [24885, 0]
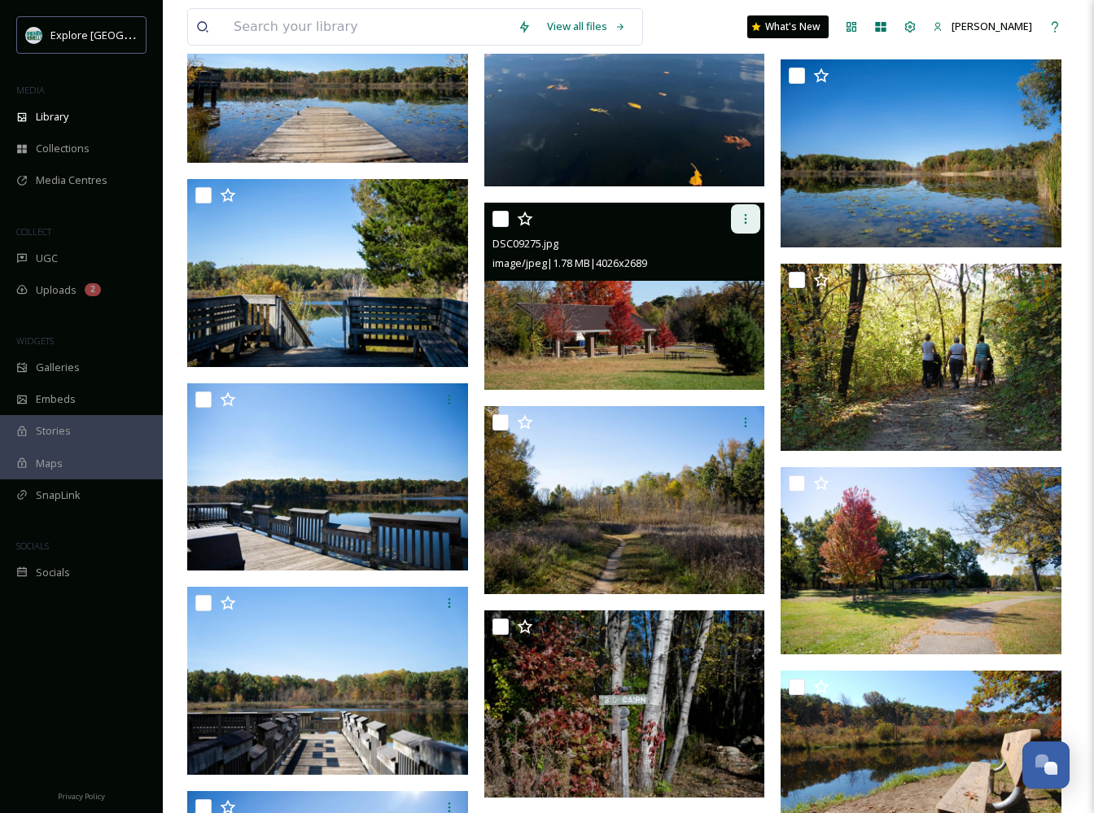
click at [749, 221] on icon at bounding box center [745, 218] width 13 height 13
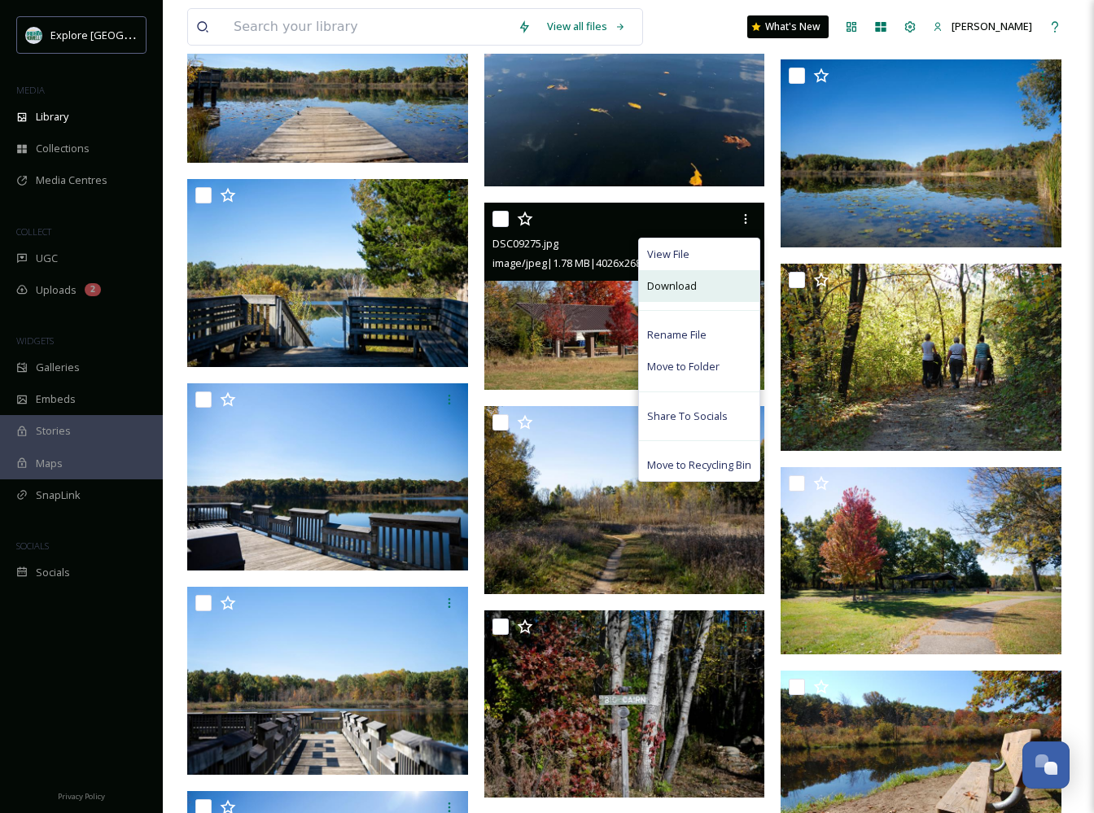
click at [697, 289] on div "Download" at bounding box center [699, 286] width 120 height 32
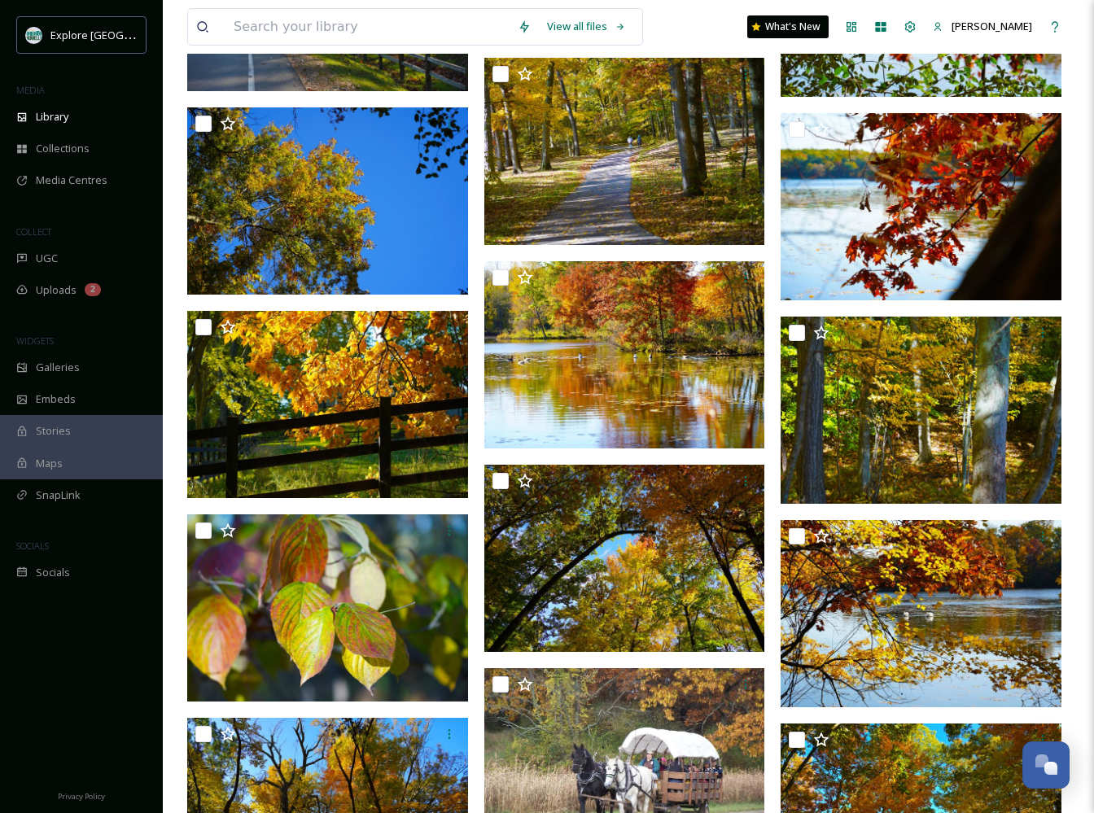
scroll to position [35236, 0]
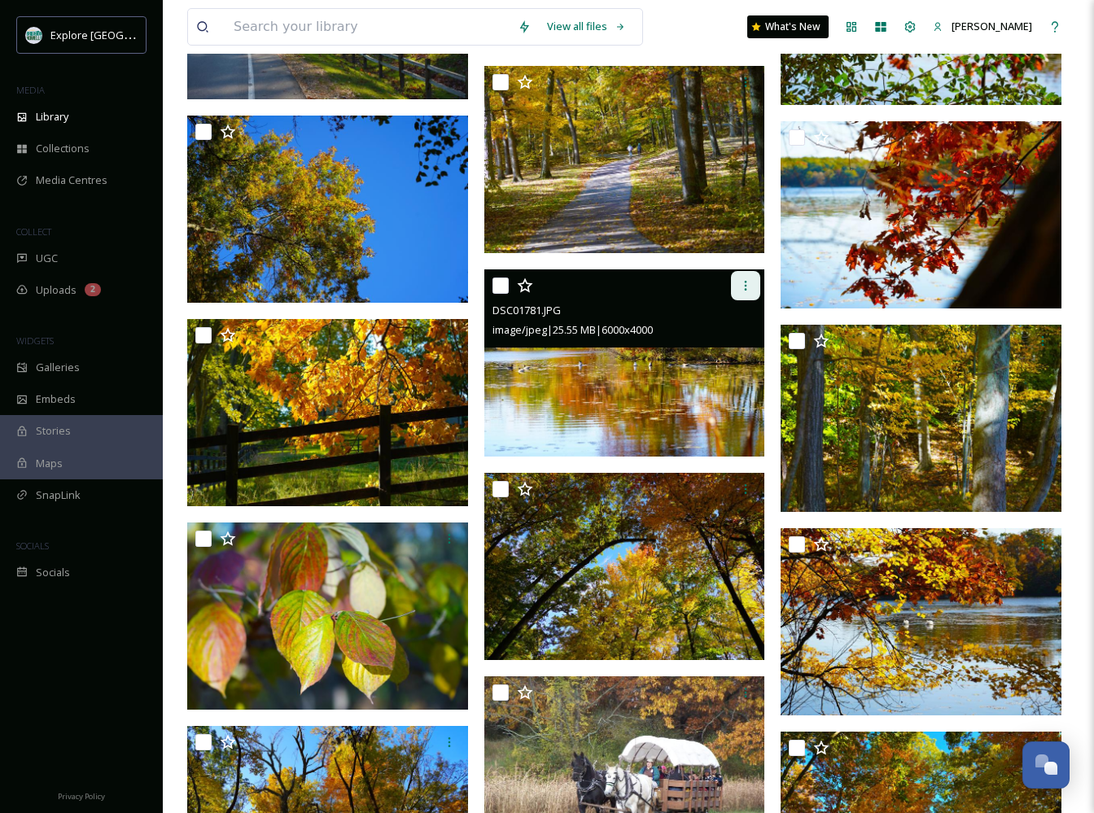
click at [743, 286] on icon at bounding box center [745, 285] width 13 height 13
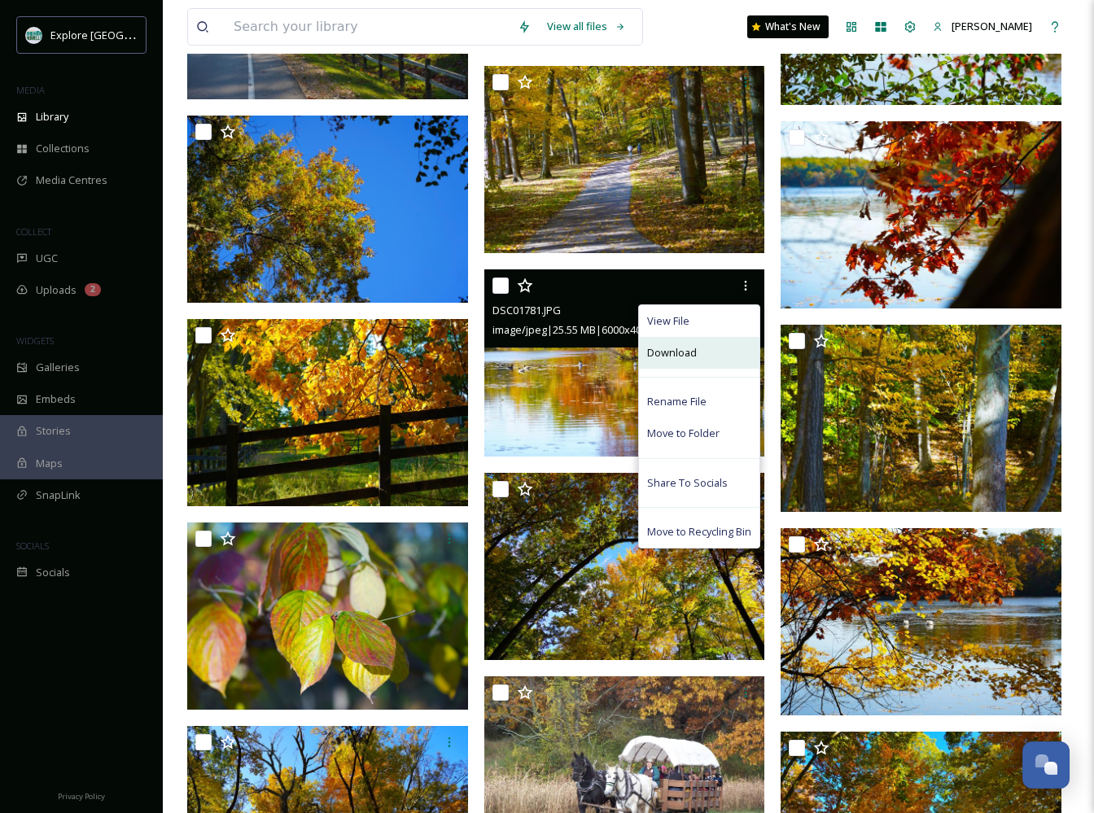
click at [705, 351] on div "Download" at bounding box center [699, 353] width 120 height 32
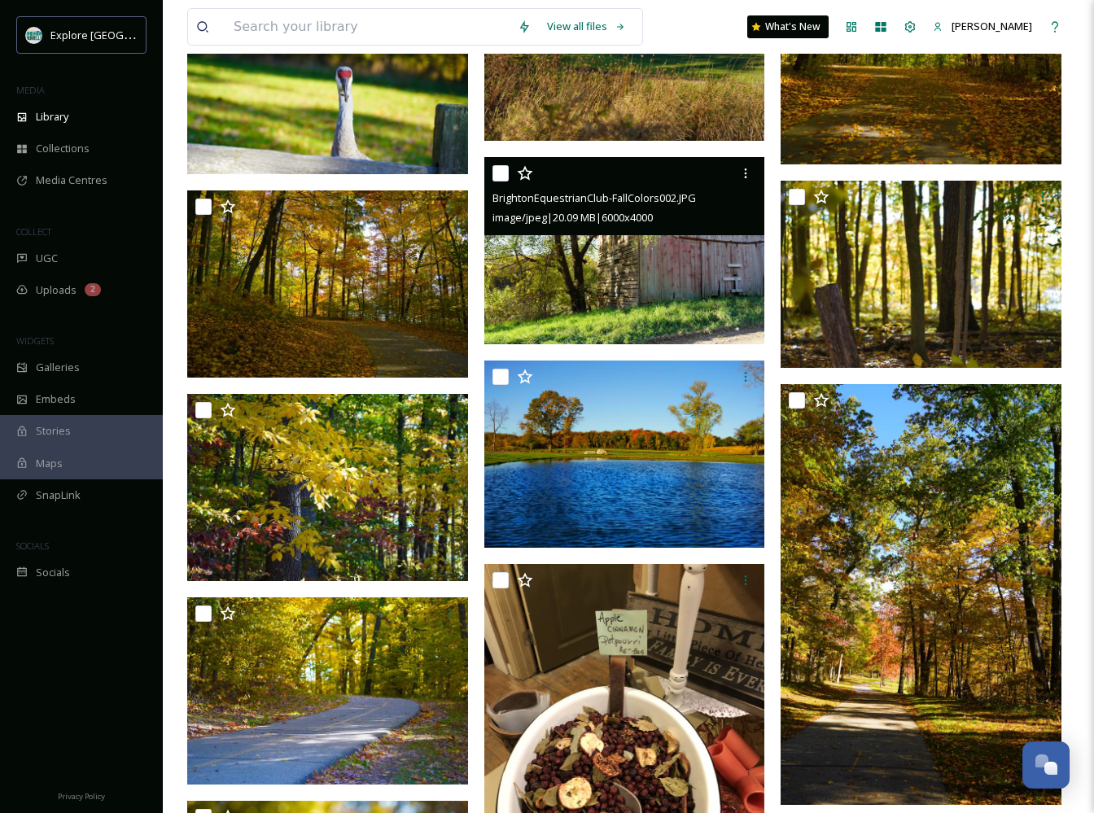
scroll to position [37426, 0]
